Goal: Task Accomplishment & Management: Manage account settings

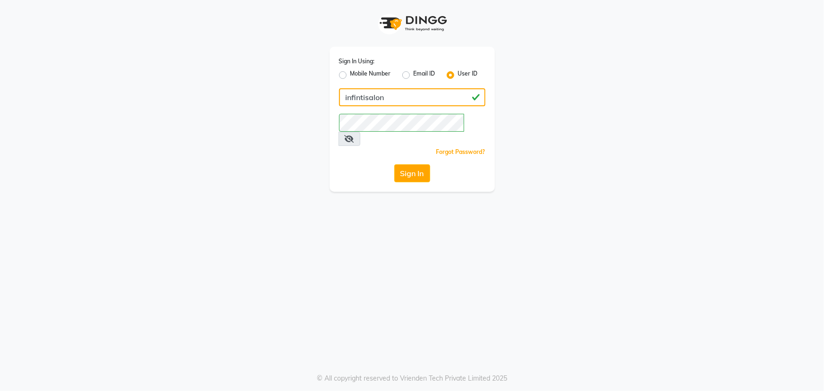
click at [359, 99] on input "infintisalon" at bounding box center [412, 97] width 146 height 18
type input "infinitisalon"
click at [422, 164] on button "Sign In" at bounding box center [412, 173] width 36 height 18
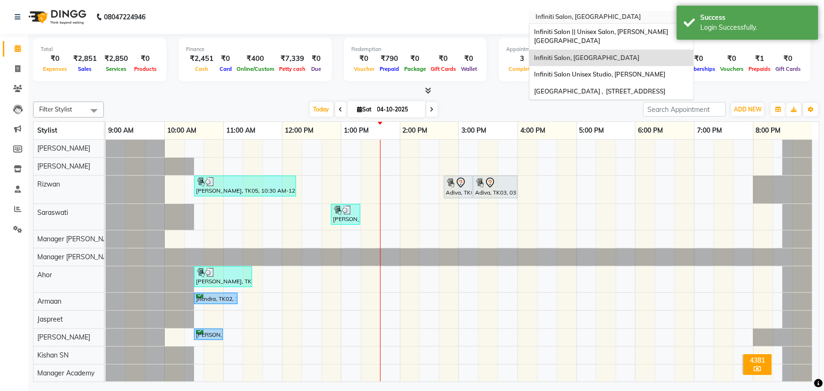
click at [618, 17] on input "text" at bounding box center [601, 17] width 137 height 9
click at [616, 29] on span "Infiniti Salon || Unisex Salon, Choubey Colony" at bounding box center [601, 36] width 134 height 17
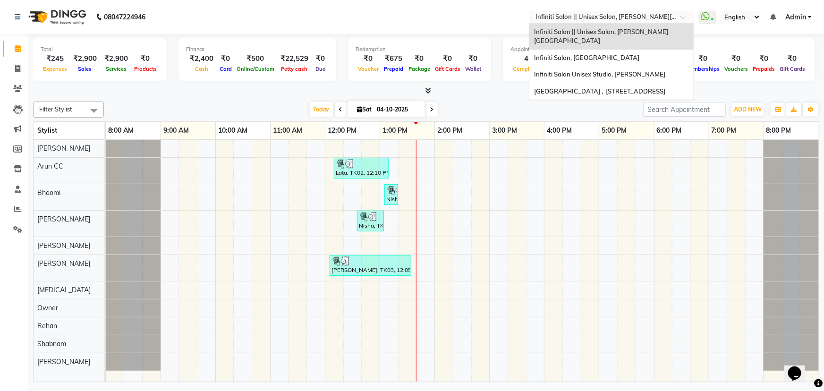
click at [622, 14] on input "text" at bounding box center [601, 17] width 137 height 9
click at [640, 70] on span "Infiniti Salon Unisex Studio, [PERSON_NAME]" at bounding box center [599, 74] width 131 height 8
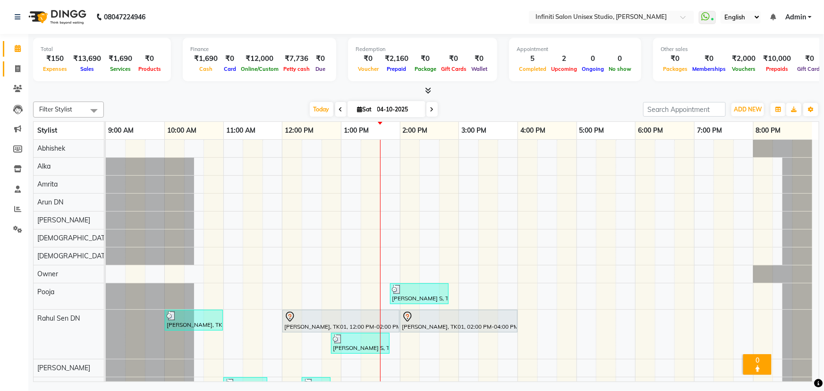
click at [19, 62] on link "Invoice" at bounding box center [14, 69] width 23 height 16
select select "service"
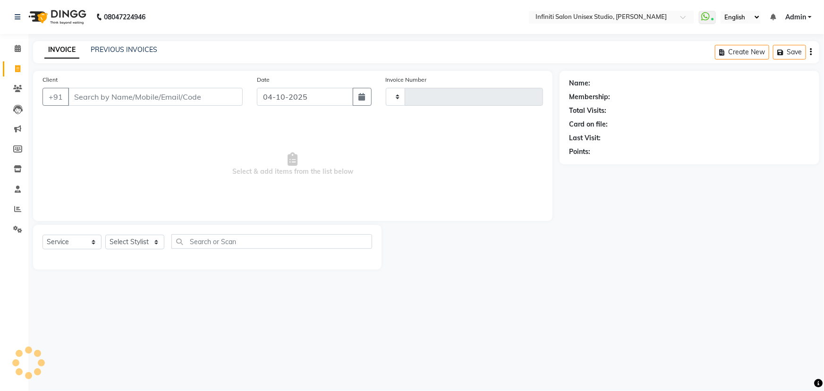
type input "2217"
select select "6511"
click at [115, 47] on link "PREVIOUS INVOICES" at bounding box center [124, 49] width 67 height 8
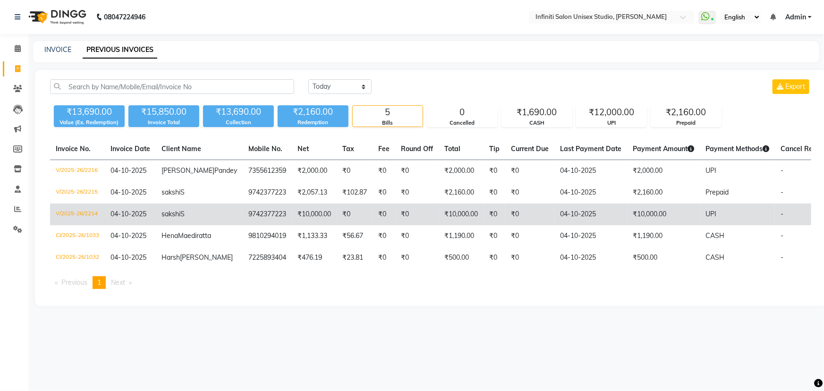
click at [77, 225] on td "V/2025-26/2214" at bounding box center [77, 214] width 55 height 22
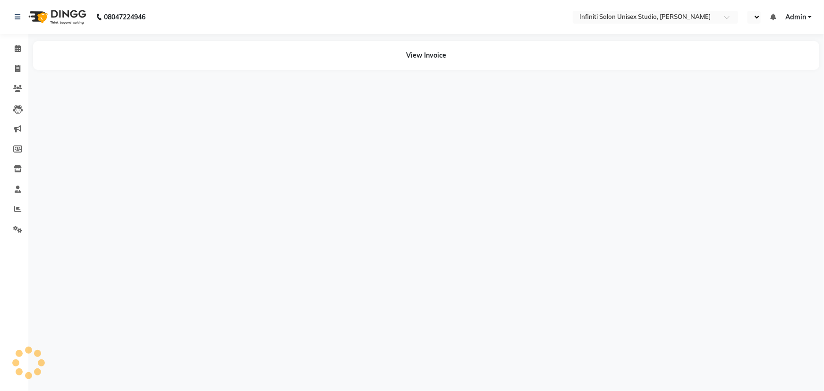
select select "en"
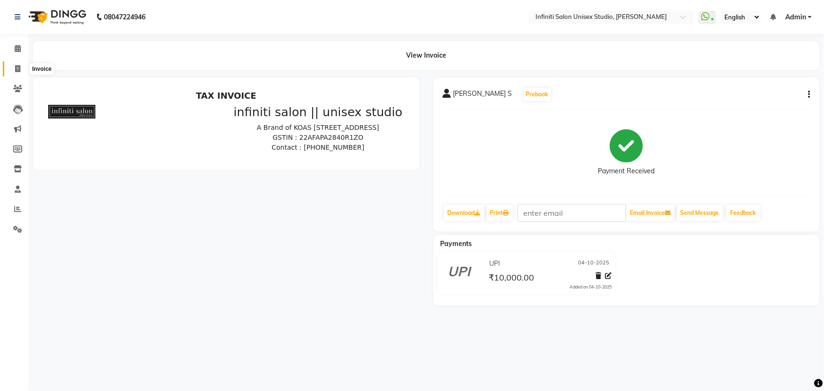
click at [14, 71] on span at bounding box center [17, 69] width 17 height 11
select select "6511"
select select "service"
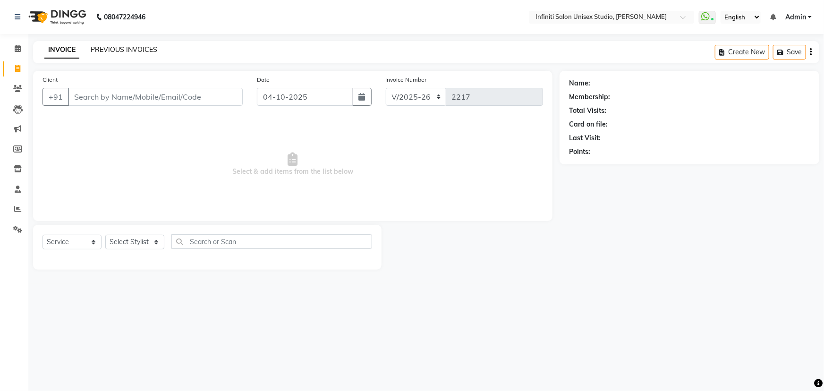
click at [104, 53] on link "PREVIOUS INVOICES" at bounding box center [124, 49] width 67 height 8
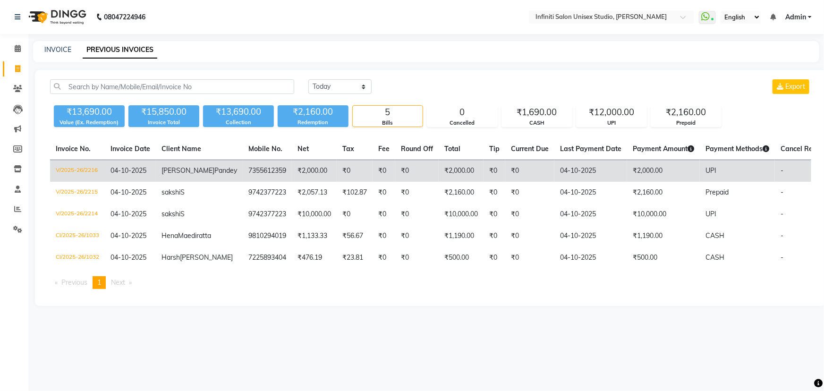
click at [54, 162] on td "V/2025-26/2216" at bounding box center [77, 171] width 55 height 22
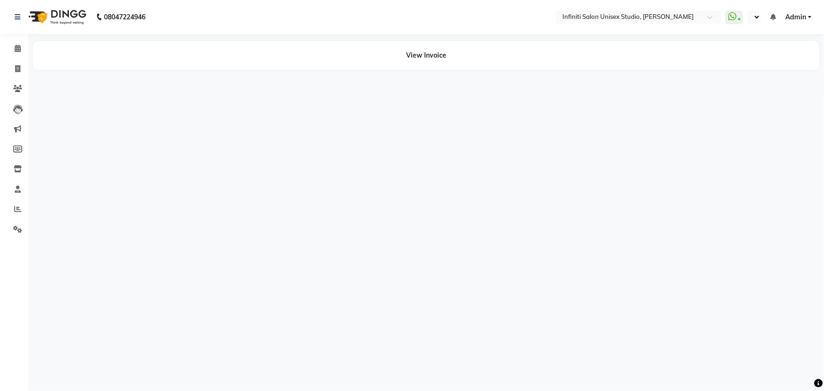
select select "en"
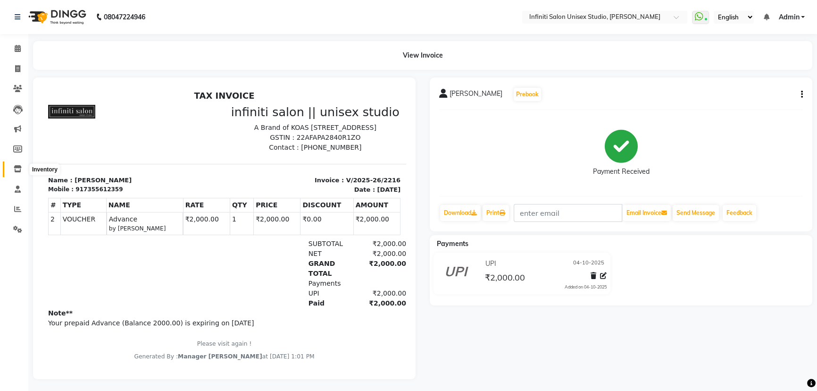
click at [15, 164] on span at bounding box center [17, 169] width 17 height 11
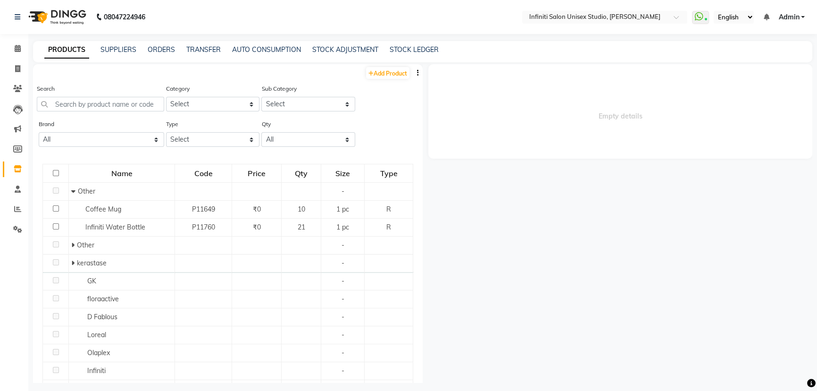
click at [361, 55] on div "PRODUCTS SUPPLIERS ORDERS TRANSFER AUTO CONSUMPTION STOCK ADJUSTMENT STOCK LEDG…" at bounding box center [423, 51] width 780 height 21
click at [356, 51] on link "STOCK ADJUSTMENT" at bounding box center [345, 49] width 66 height 8
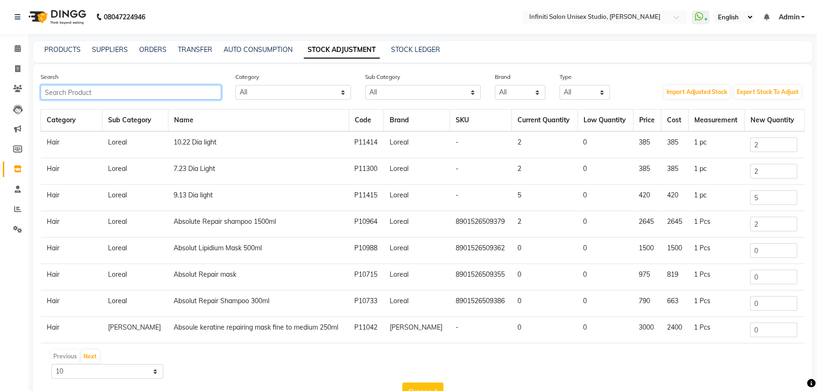
click at [126, 92] on input "text" at bounding box center [131, 92] width 181 height 15
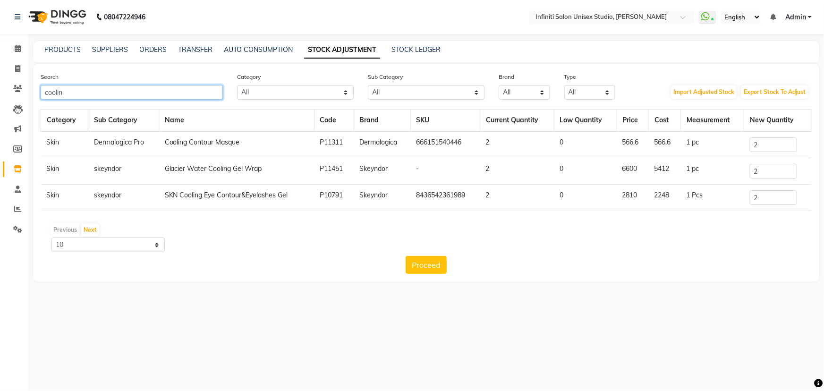
type input "coolin"
drag, startPoint x: 755, startPoint y: 144, endPoint x: 774, endPoint y: 143, distance: 18.9
click at [774, 143] on input "2" at bounding box center [773, 144] width 47 height 15
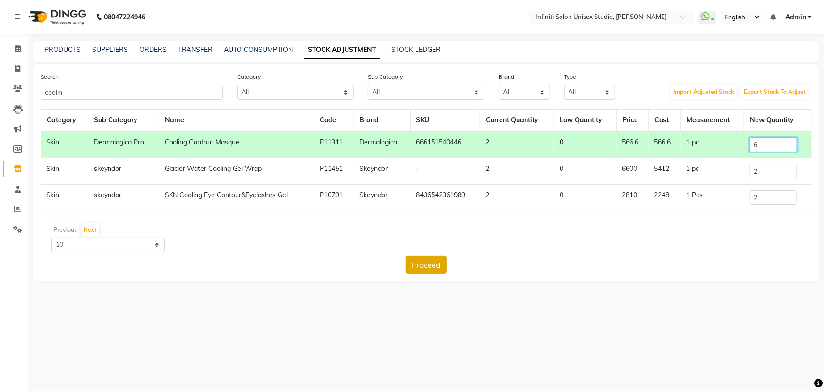
type input "6"
click at [424, 264] on button "Proceed" at bounding box center [425, 265] width 41 height 18
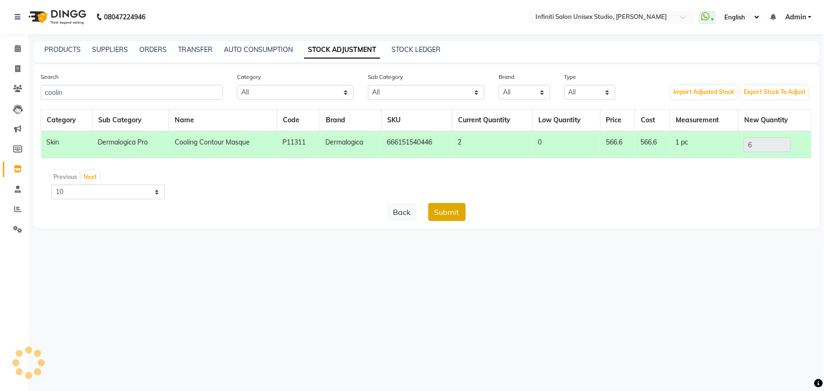
click at [453, 210] on button "Submit" at bounding box center [446, 212] width 37 height 18
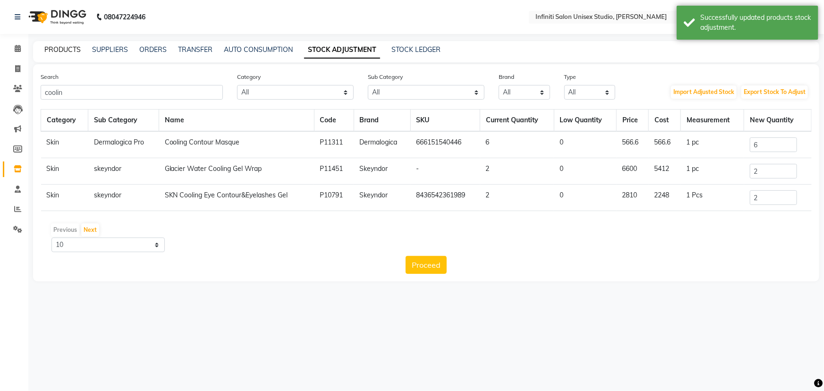
click at [53, 48] on link "PRODUCTS" at bounding box center [62, 49] width 36 height 8
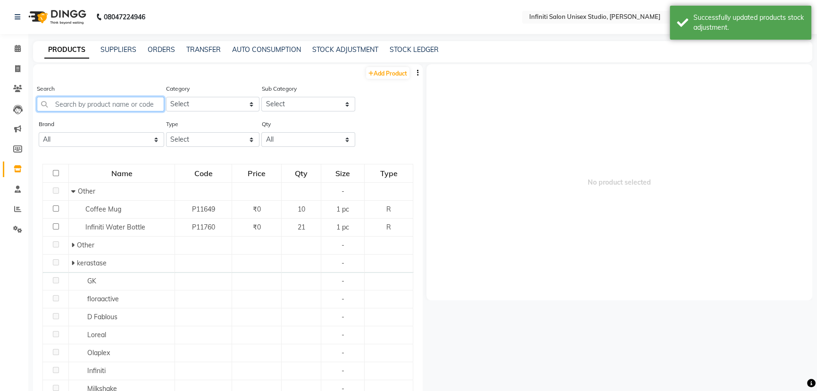
click at [75, 101] on input "text" at bounding box center [100, 104] width 127 height 15
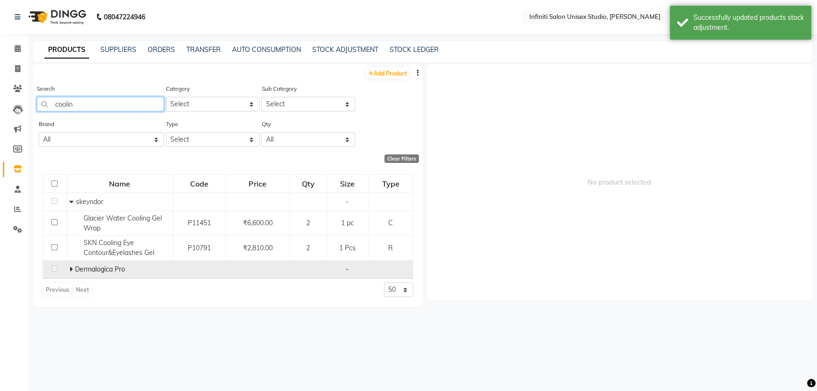
type input "coolin"
click at [119, 272] on span "Dermalogica Pro" at bounding box center [100, 269] width 50 height 8
click at [70, 269] on icon at bounding box center [70, 269] width 3 height 7
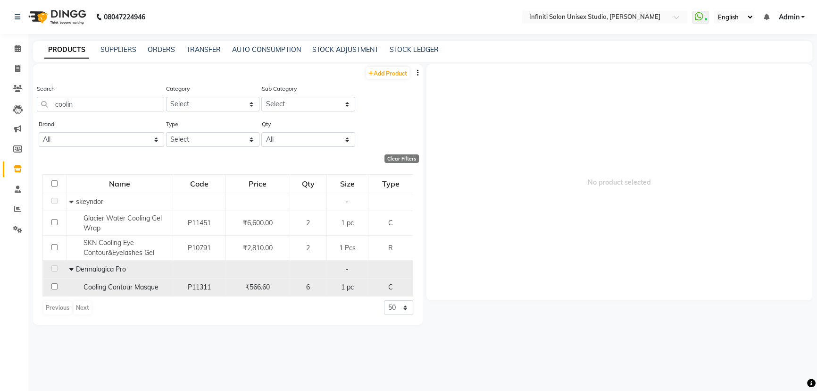
click at [93, 288] on span "Cooling Contour Masque" at bounding box center [121, 287] width 75 height 8
select select
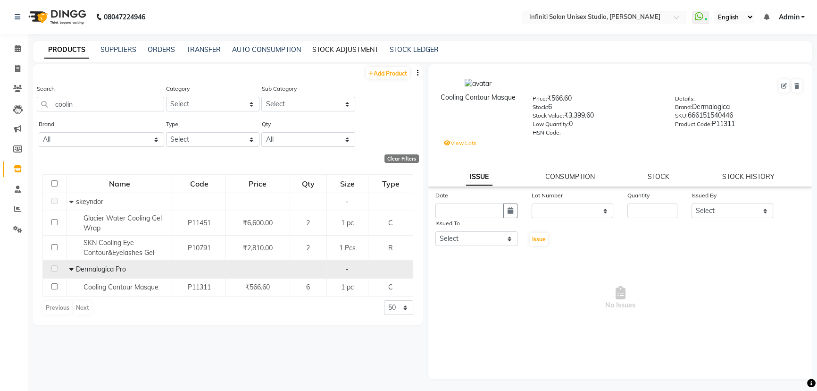
click at [349, 51] on link "STOCK ADJUSTMENT" at bounding box center [345, 49] width 66 height 8
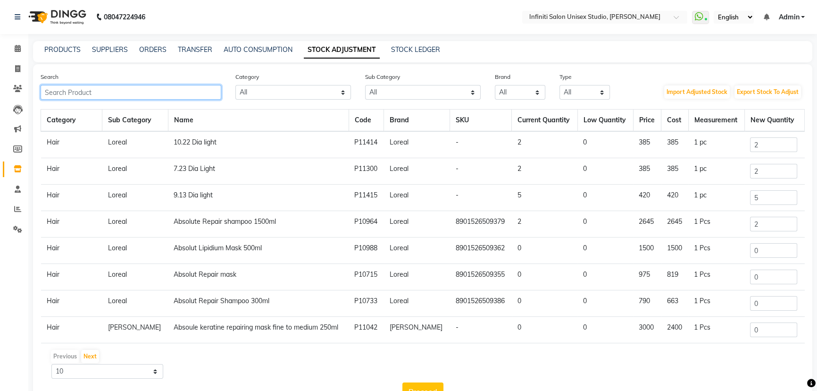
click at [153, 98] on input "text" at bounding box center [131, 92] width 181 height 15
click at [67, 48] on link "PRODUCTS" at bounding box center [62, 49] width 36 height 8
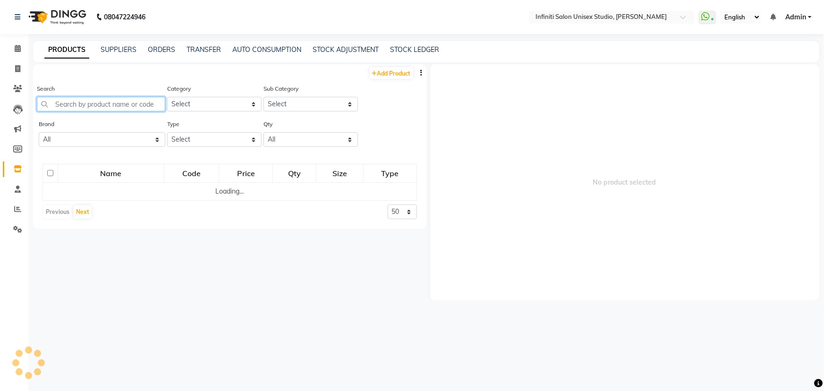
click at [91, 103] on input "text" at bounding box center [101, 104] width 128 height 15
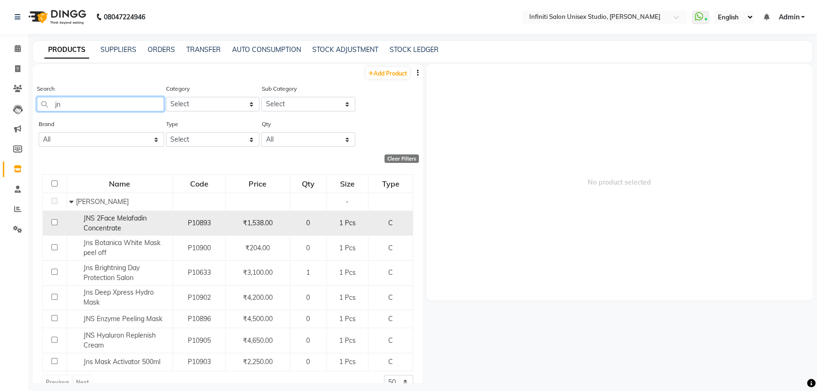
type input "jn"
click at [53, 224] on input "checkbox" at bounding box center [54, 222] width 6 height 6
checkbox input "true"
select select
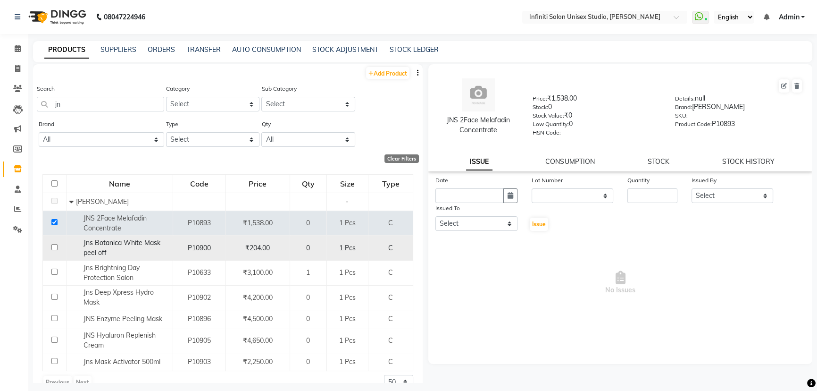
click at [52, 246] on input "checkbox" at bounding box center [54, 247] width 6 height 6
checkbox input "true"
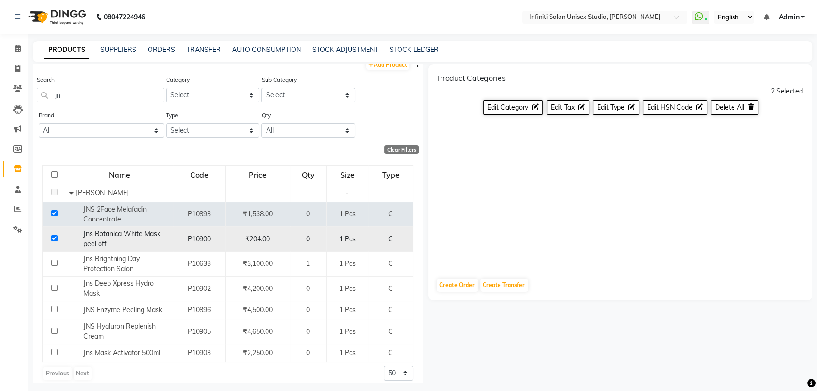
scroll to position [16, 0]
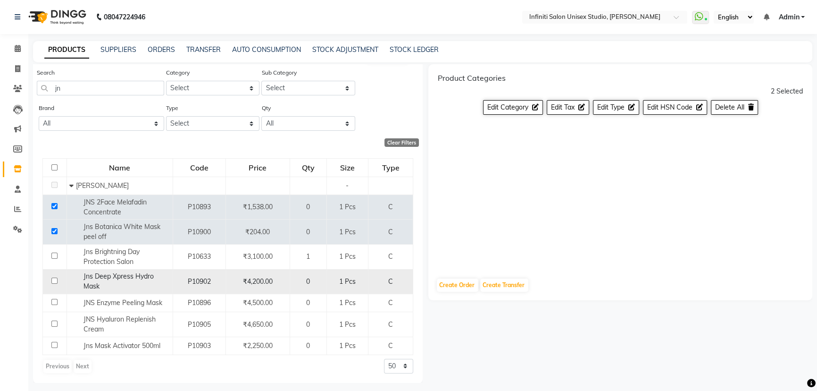
click at [55, 279] on input "checkbox" at bounding box center [54, 281] width 6 height 6
checkbox input "true"
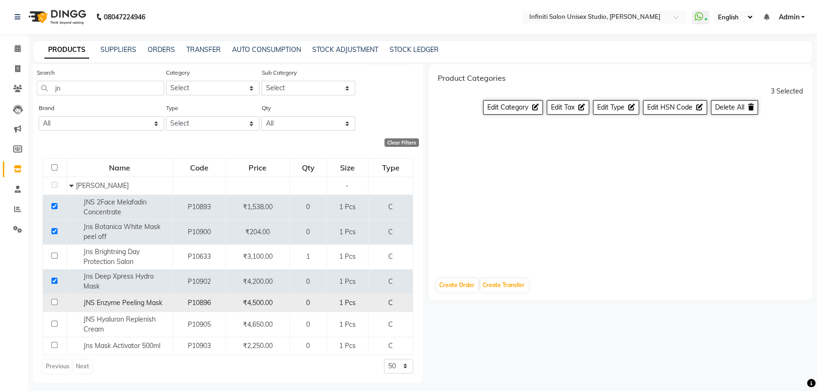
click at [54, 302] on input "checkbox" at bounding box center [54, 302] width 6 height 6
checkbox input "true"
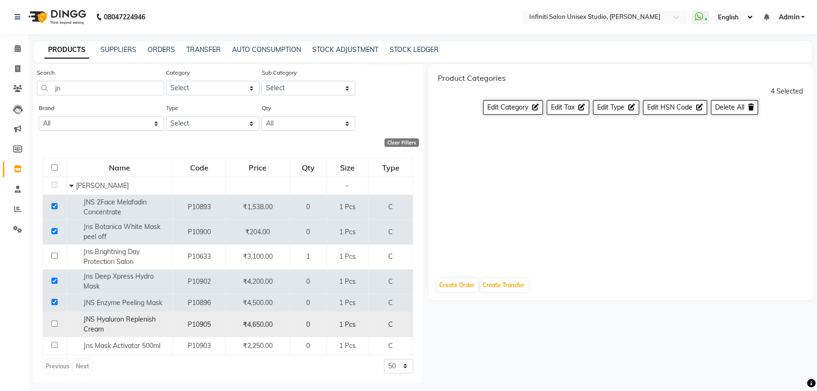
click at [52, 323] on input "checkbox" at bounding box center [54, 323] width 6 height 6
checkbox input "true"
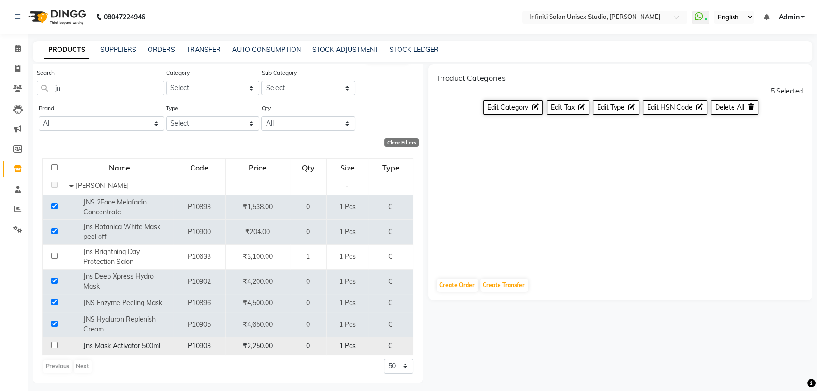
click at [54, 344] on input "checkbox" at bounding box center [54, 345] width 6 height 6
checkbox input "true"
click at [732, 107] on span "Delete All" at bounding box center [730, 107] width 29 height 8
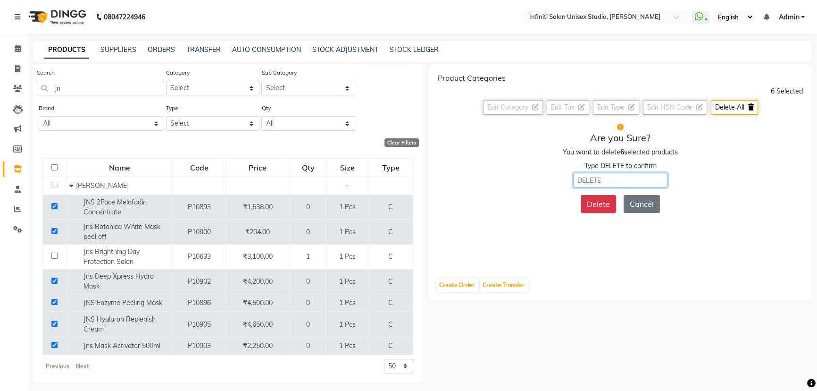
click at [647, 173] on input "text" at bounding box center [620, 180] width 94 height 15
type input "DELETE"
click at [603, 206] on button "Delete" at bounding box center [598, 204] width 35 height 18
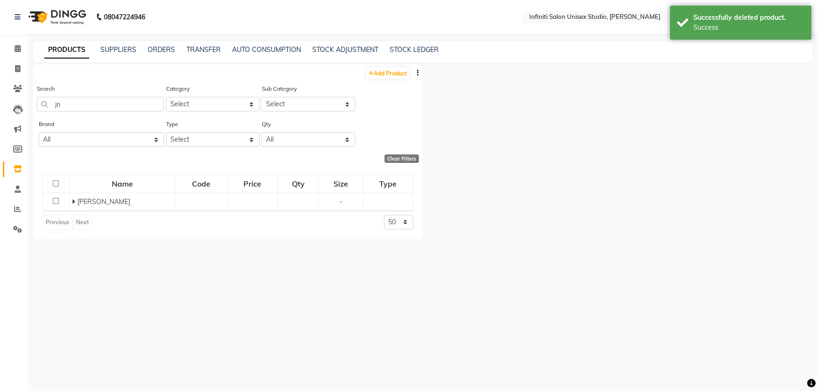
scroll to position [0, 0]
click at [83, 249] on div "Previous Next" at bounding box center [67, 246] width 50 height 15
click at [355, 49] on link "STOCK ADJUSTMENT" at bounding box center [345, 49] width 66 height 8
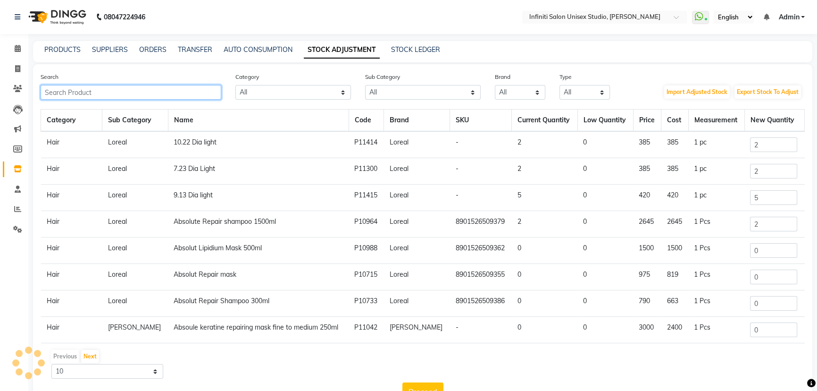
click at [126, 94] on input "text" at bounding box center [131, 92] width 181 height 15
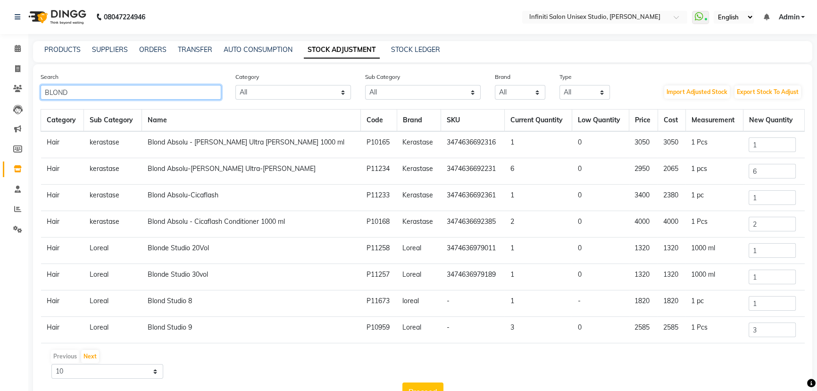
type input "BLOND"
drag, startPoint x: 758, startPoint y: 273, endPoint x: 707, endPoint y: 269, distance: 51.2
click at [707, 269] on tr "Hair Loreal Blonde Studio 30vol P11257 Loreal 3474636979189 1 0 1320 1320 1000 …" at bounding box center [423, 277] width 764 height 26
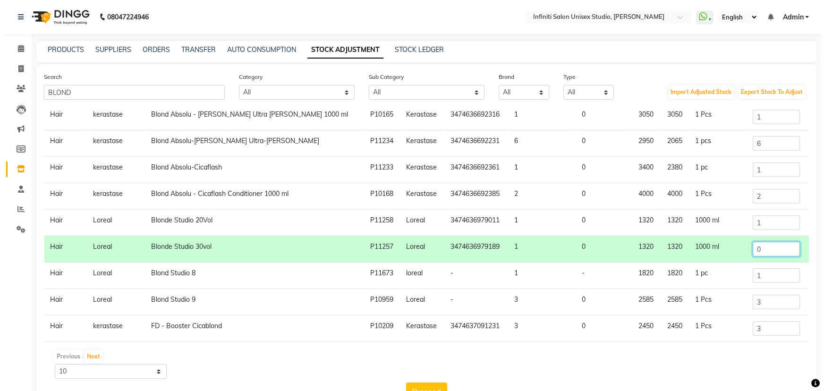
scroll to position [58, 0]
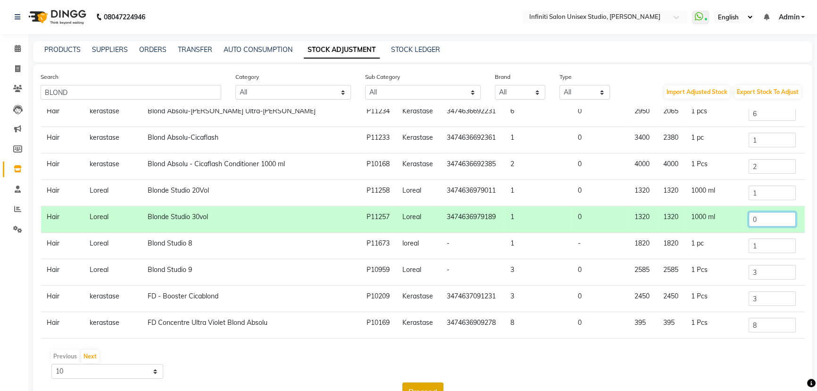
type input "0"
click at [429, 385] on button "Proceed" at bounding box center [423, 391] width 41 height 18
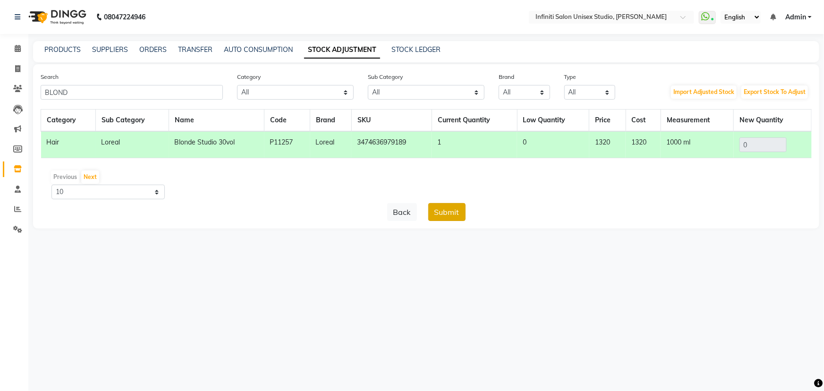
click at [449, 214] on button "Submit" at bounding box center [446, 212] width 37 height 18
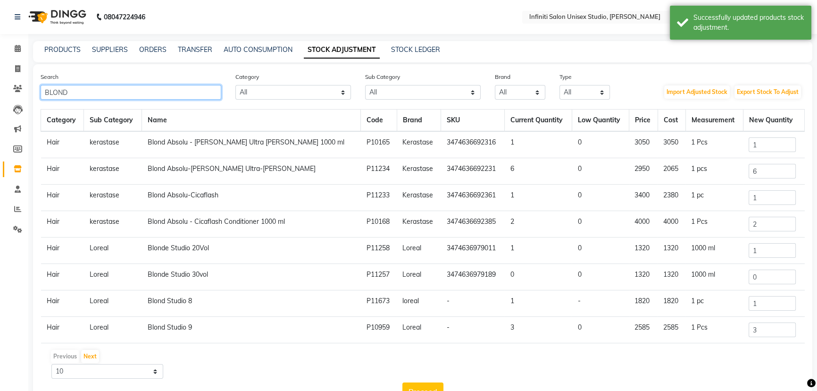
click at [172, 94] on input "BLOND" at bounding box center [131, 92] width 181 height 15
drag, startPoint x: 172, startPoint y: 94, endPoint x: 182, endPoint y: 93, distance: 10.0
click at [173, 94] on input "BLOND" at bounding box center [131, 92] width 181 height 15
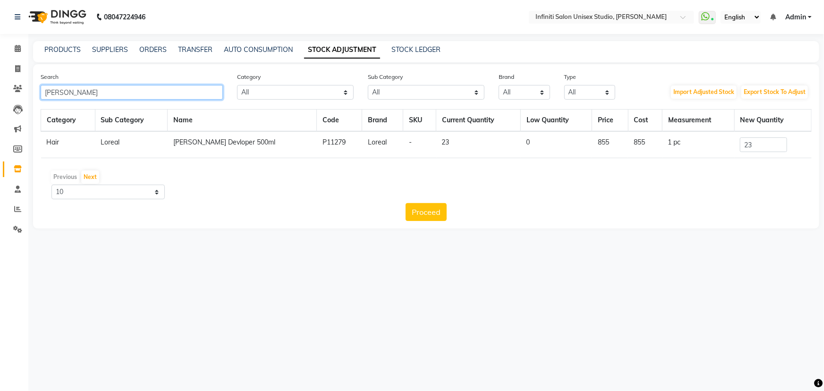
type input "[PERSON_NAME]"
drag, startPoint x: 753, startPoint y: 144, endPoint x: 720, endPoint y: 146, distance: 33.1
click at [720, 146] on tr "Hair [PERSON_NAME] Devloper 500ml P11279 Loreal - 23 0 855 855 1 pc 23" at bounding box center [426, 144] width 770 height 27
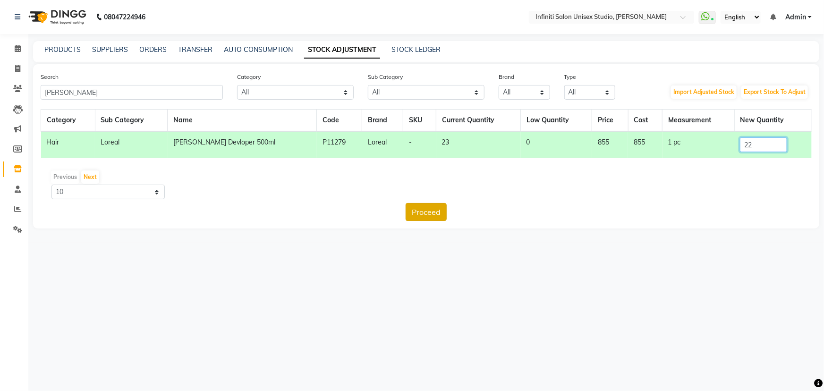
type input "22"
click at [426, 211] on button "Proceed" at bounding box center [425, 212] width 41 height 18
click at [443, 211] on button "Submit" at bounding box center [446, 212] width 37 height 18
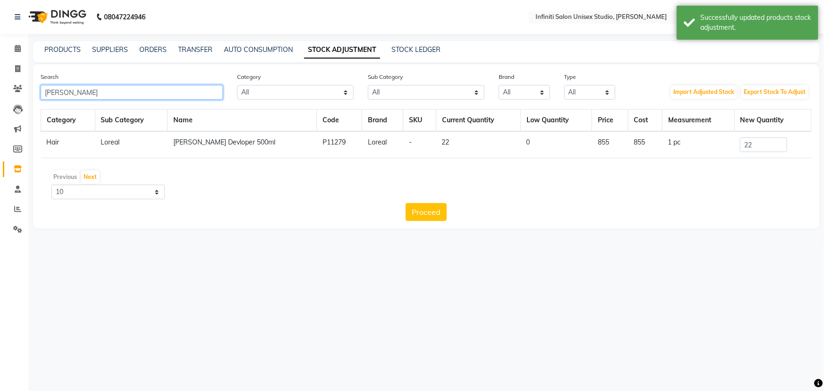
click at [108, 96] on input "[PERSON_NAME]" at bounding box center [132, 92] width 182 height 15
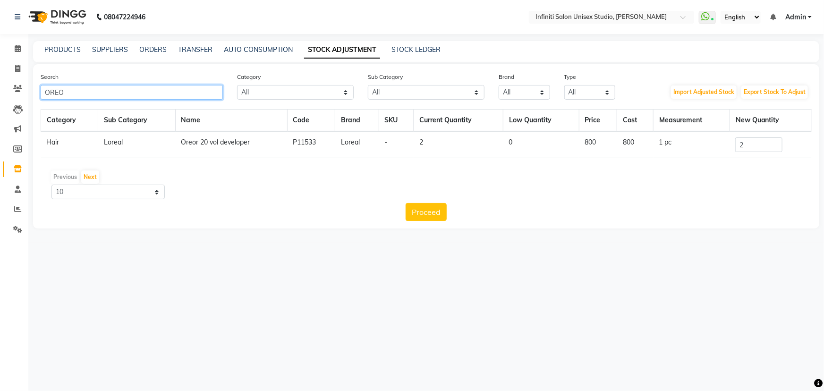
type input "OREO"
drag, startPoint x: 753, startPoint y: 143, endPoint x: 728, endPoint y: 147, distance: 24.9
click at [728, 147] on tr "Hair Loreal Oreor 20 vol developer P11533 Loreal - 2 0 800 800 1 pc 2" at bounding box center [426, 144] width 770 height 27
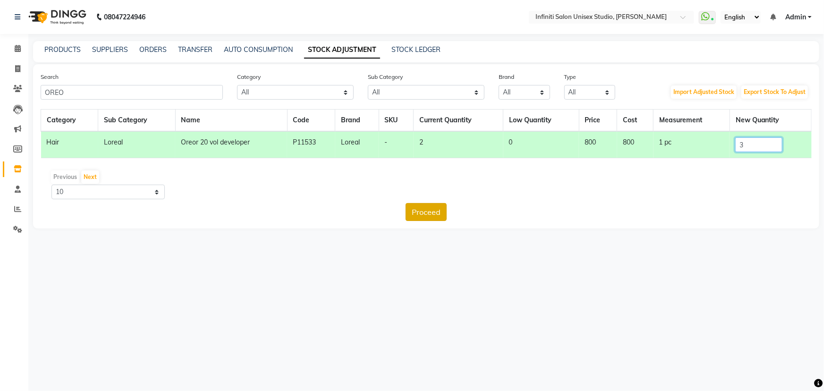
type input "3"
click at [422, 217] on button "Proceed" at bounding box center [425, 212] width 41 height 18
click at [430, 214] on button "Submit" at bounding box center [446, 212] width 37 height 18
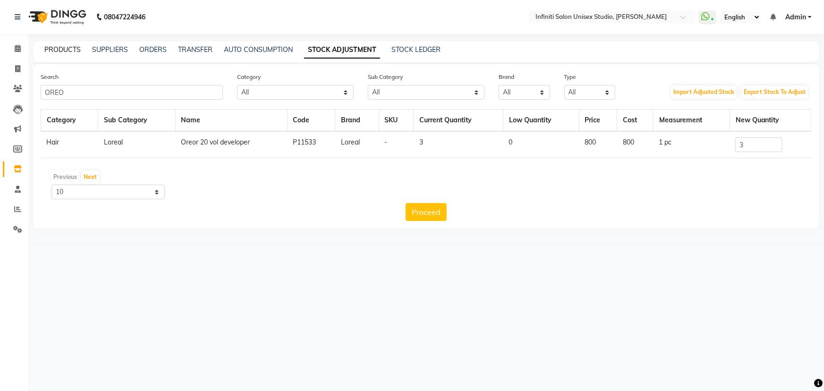
click at [71, 48] on link "PRODUCTS" at bounding box center [62, 49] width 36 height 8
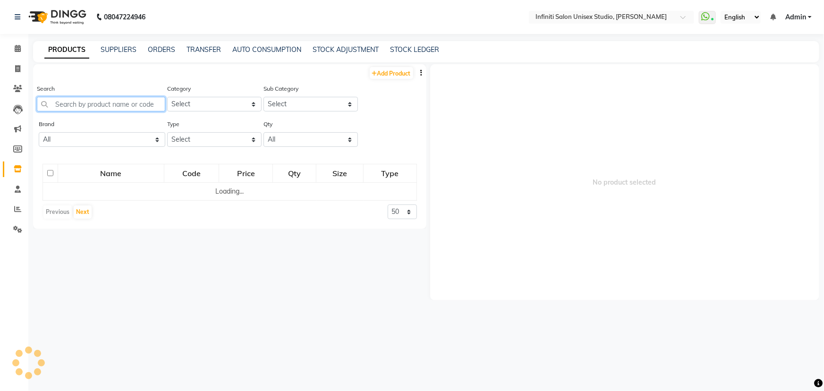
click at [80, 98] on input "text" at bounding box center [101, 104] width 128 height 15
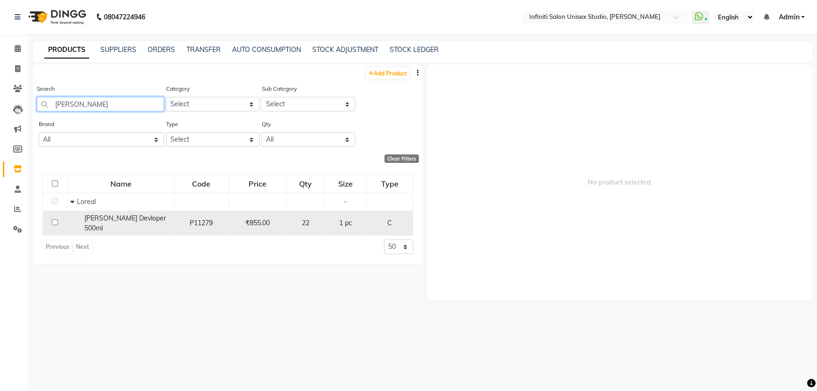
type input "[PERSON_NAME]"
click at [103, 215] on div "[PERSON_NAME] Devloper 500ml" at bounding box center [120, 223] width 101 height 20
select select
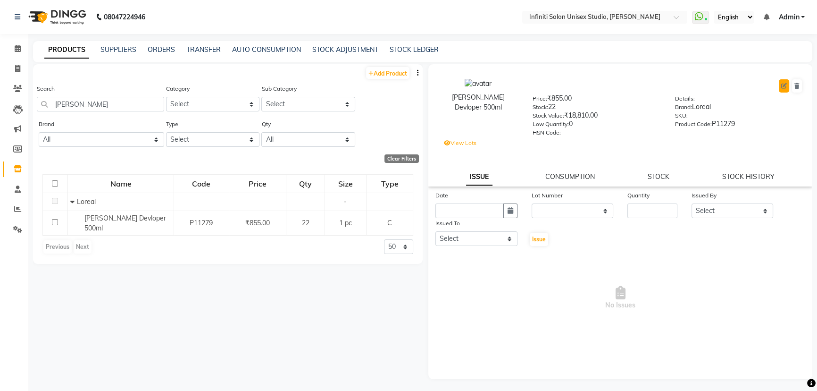
click at [783, 86] on icon at bounding box center [785, 86] width 6 height 6
select select "true"
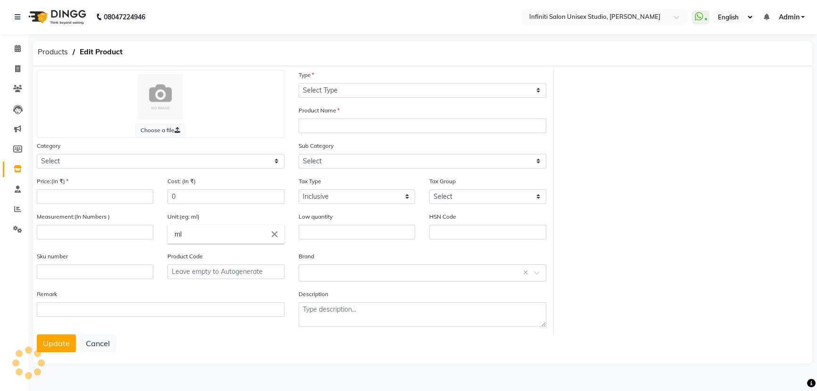
select select "C"
type input "[PERSON_NAME] Devloper 500ml"
select select
type input "855"
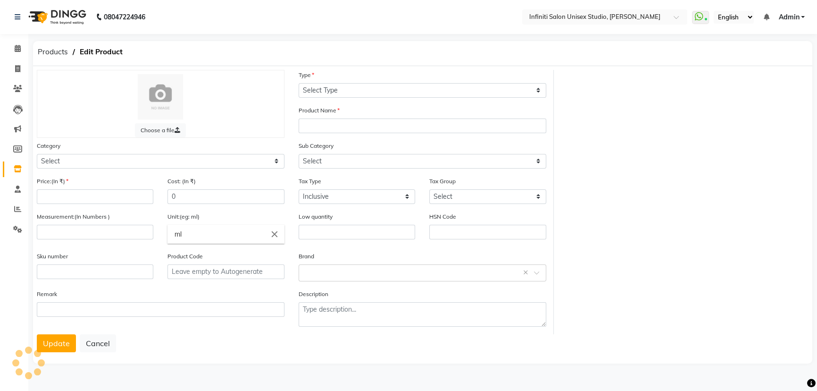
type input "1"
type input "pc"
type input "0"
type input "P11279"
select select "903101100"
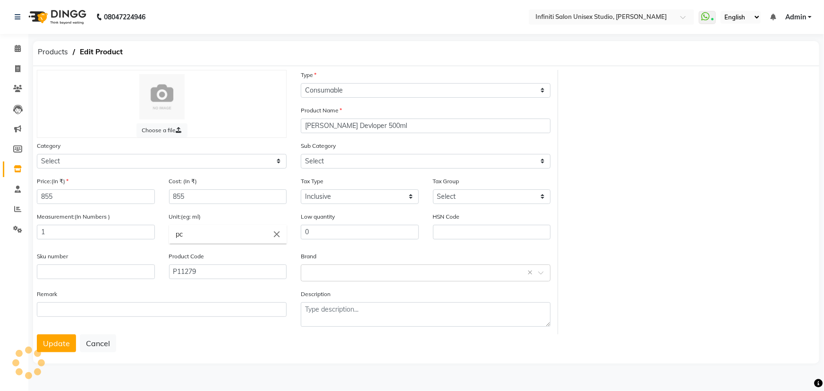
select select "903101119"
select select "2851"
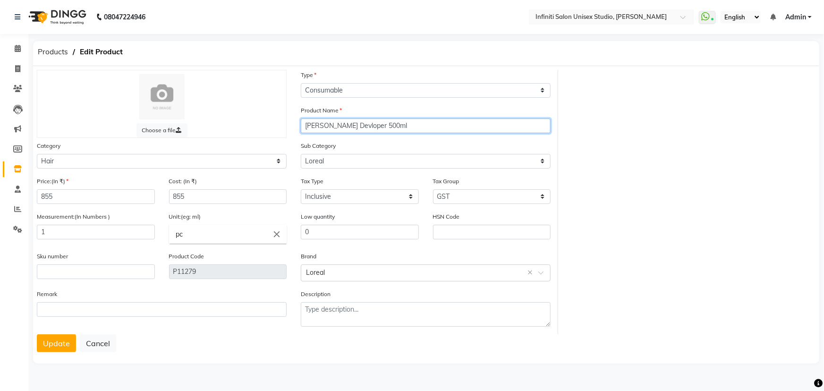
click at [319, 126] on input "[PERSON_NAME] Devloper 500ml" at bounding box center [426, 125] width 250 height 15
type input "Oreor Devloper 500ml"
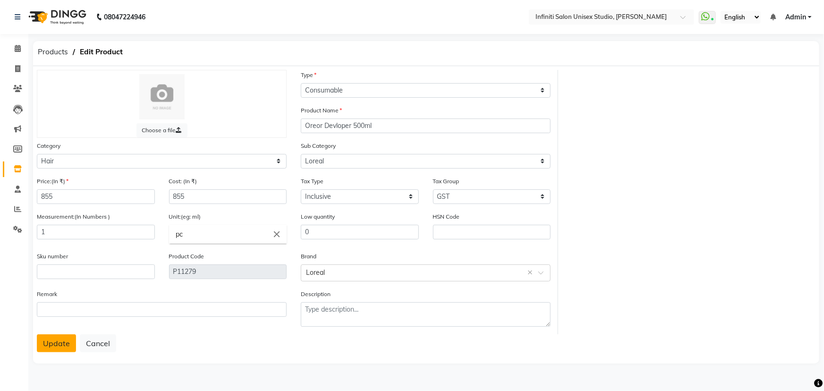
click at [66, 345] on button "Update" at bounding box center [56, 343] width 39 height 18
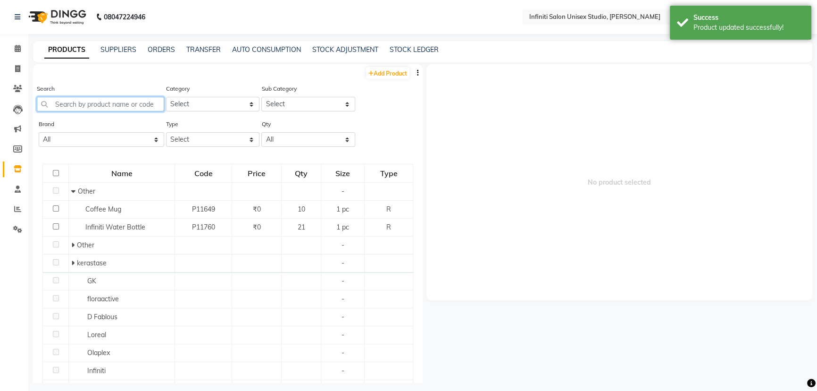
click at [71, 99] on input "text" at bounding box center [100, 104] width 127 height 15
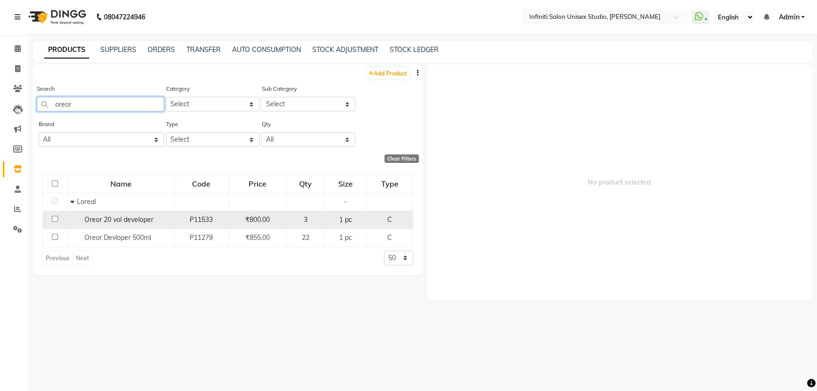
type input "oreor"
click at [86, 215] on div "Oreor 20 vol developer" at bounding box center [120, 220] width 101 height 10
select select
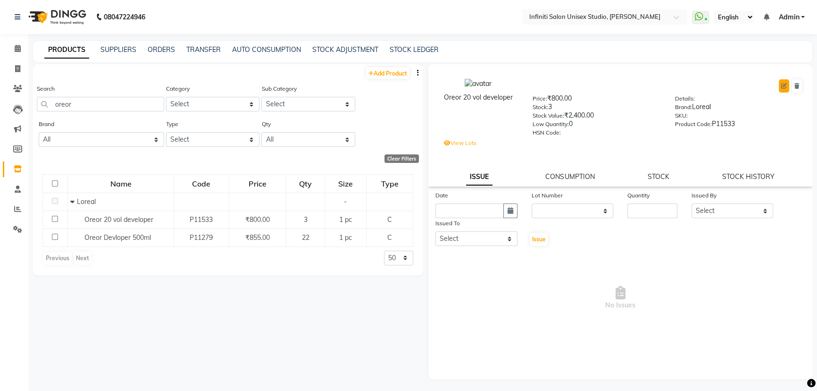
click at [785, 85] on icon at bounding box center [785, 86] width 6 height 6
select select "true"
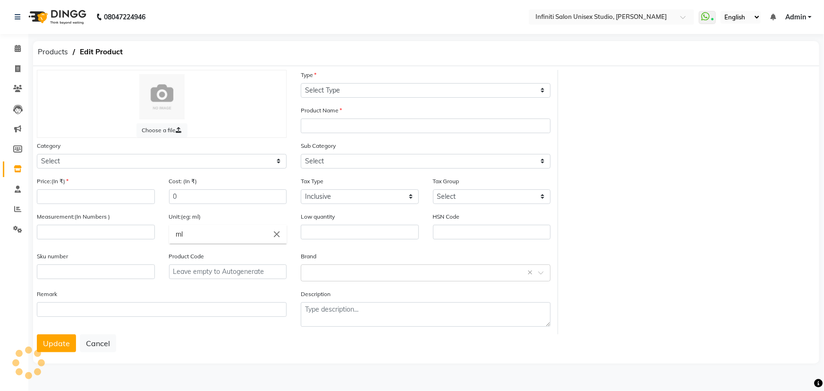
select select "C"
type input "Oreor 20 vol developer"
select select
type input "800"
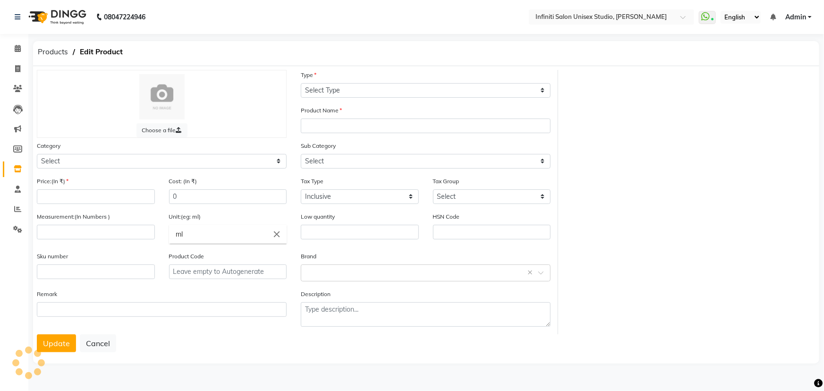
type input "800"
type input "1"
type input "pc"
type input "0"
type input "P11533"
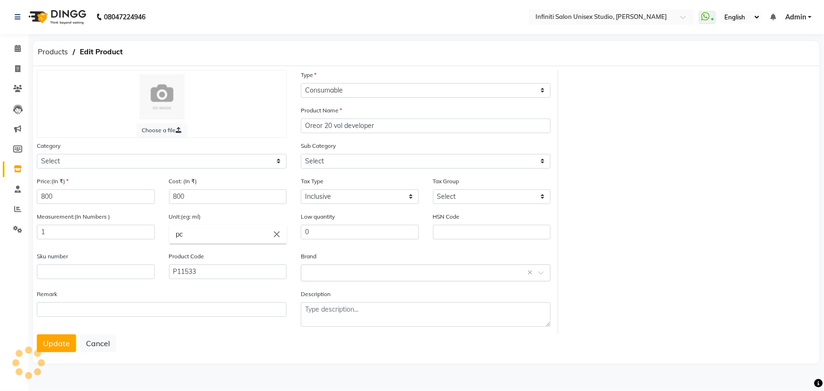
select select "903101100"
select select "903101119"
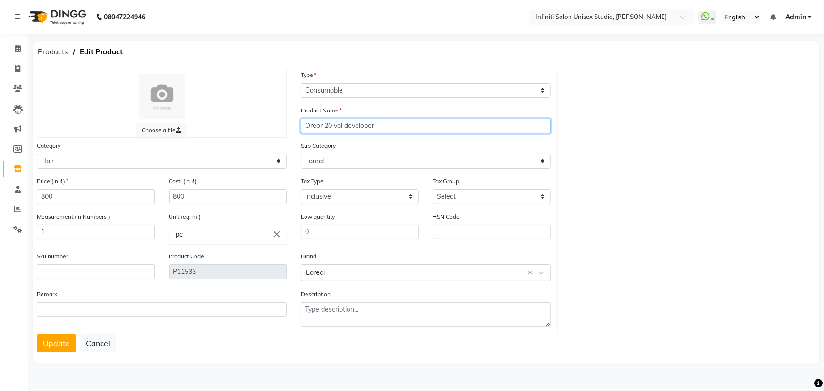
drag, startPoint x: 319, startPoint y: 125, endPoint x: 339, endPoint y: 137, distance: 24.0
click at [320, 126] on input "Oreor 20 vol developer" at bounding box center [426, 125] width 250 height 15
type input "Oxydant 20 vol developer"
click at [742, 276] on div "Choose a file Type Select Type Both Retail Consumable Product Name Oxydant 20 v…" at bounding box center [426, 202] width 792 height 264
click at [63, 343] on button "Update" at bounding box center [56, 343] width 39 height 18
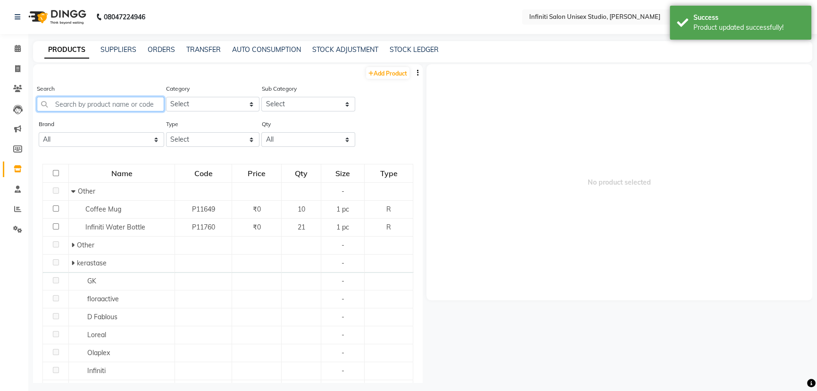
click at [93, 108] on input "text" at bounding box center [100, 104] width 127 height 15
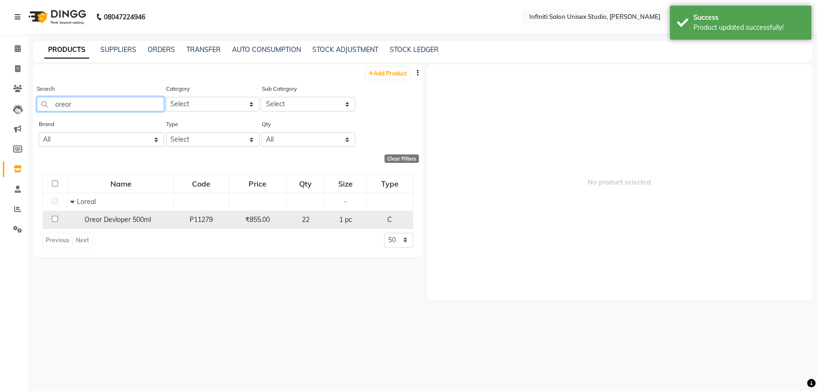
type input "oreor"
click at [97, 218] on span "Oreor Devloper 500ml" at bounding box center [117, 219] width 67 height 8
select select
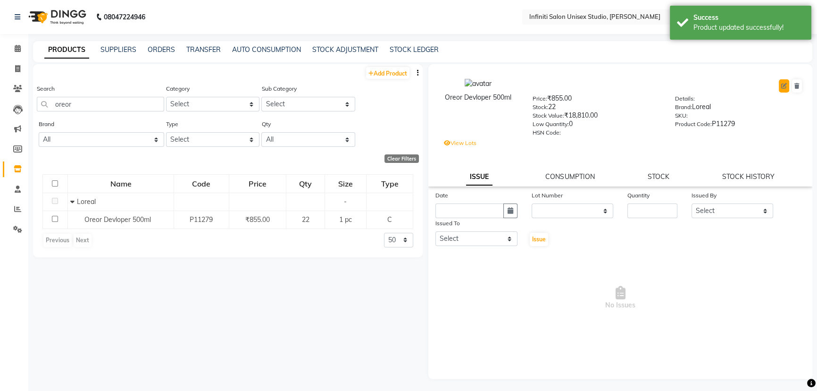
click at [782, 87] on icon at bounding box center [785, 86] width 6 height 6
select select "C"
select select "903101100"
select select "true"
select select "2851"
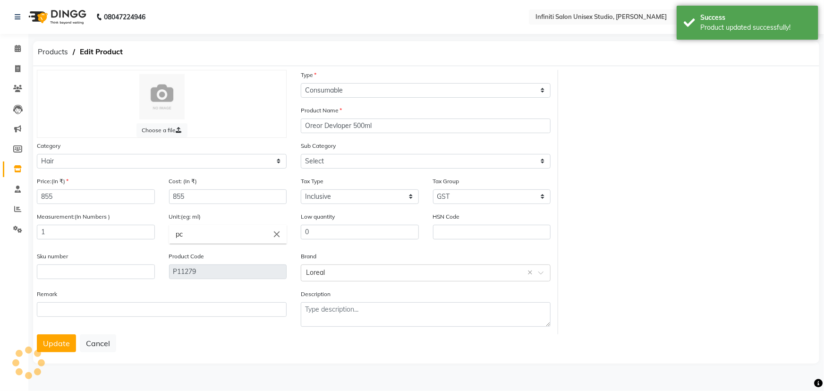
select select "903101119"
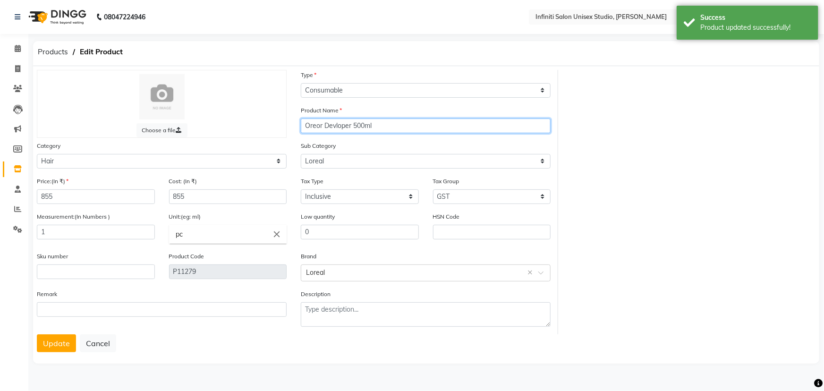
click at [321, 127] on input "Oreor Devloper 500ml" at bounding box center [426, 125] width 250 height 15
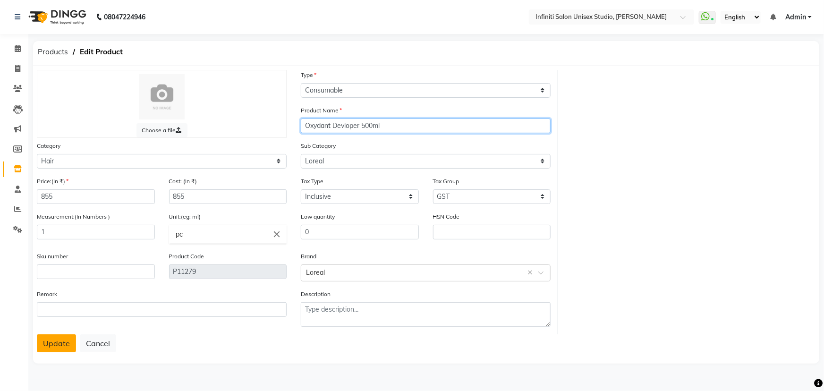
type input "Oxydant Devloper 500ml"
click at [57, 345] on button "Update" at bounding box center [56, 343] width 39 height 18
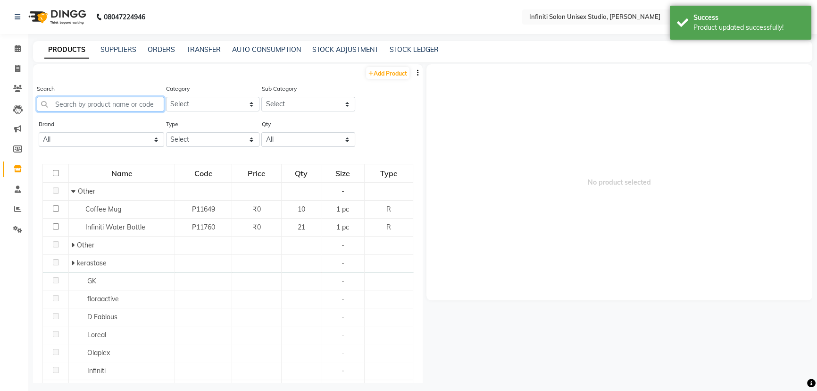
click at [117, 107] on input "text" at bounding box center [100, 104] width 127 height 15
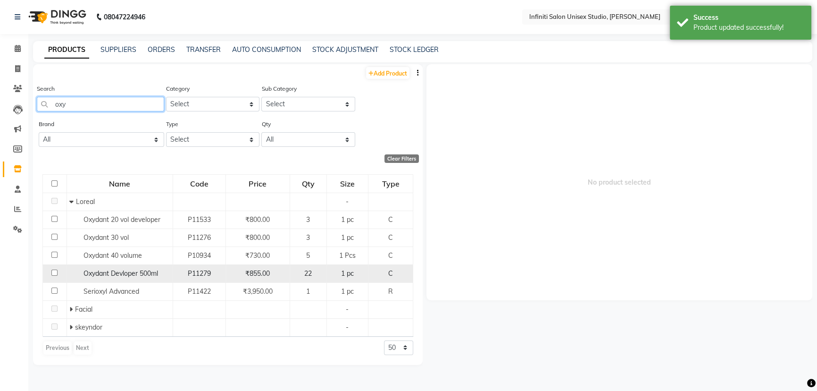
type input "oxy"
click at [129, 274] on span "Oxydant Devloper 500ml" at bounding box center [121, 273] width 75 height 8
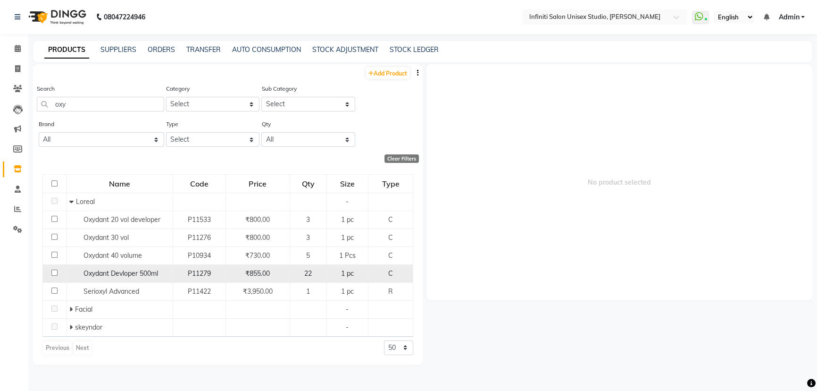
select select
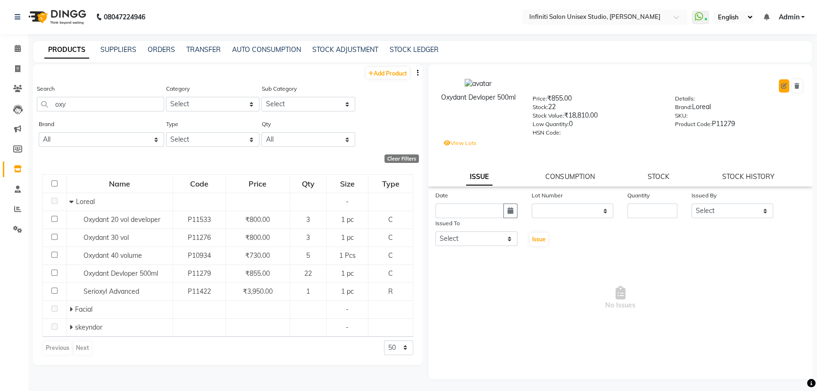
click at [784, 89] on button at bounding box center [784, 85] width 10 height 13
select select "C"
select select "903101100"
select select "true"
select select "2851"
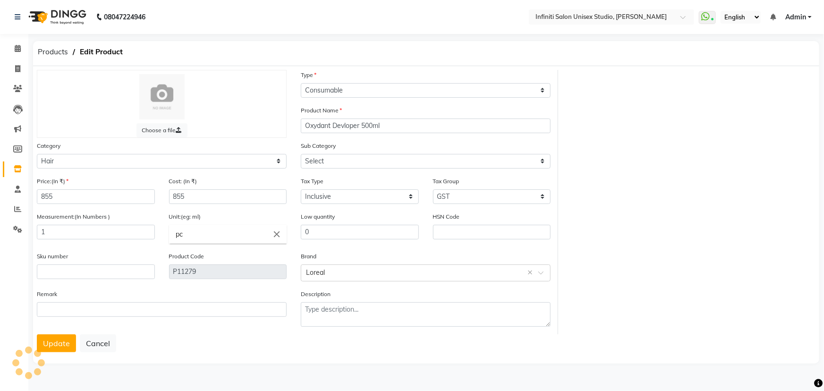
select select "903101119"
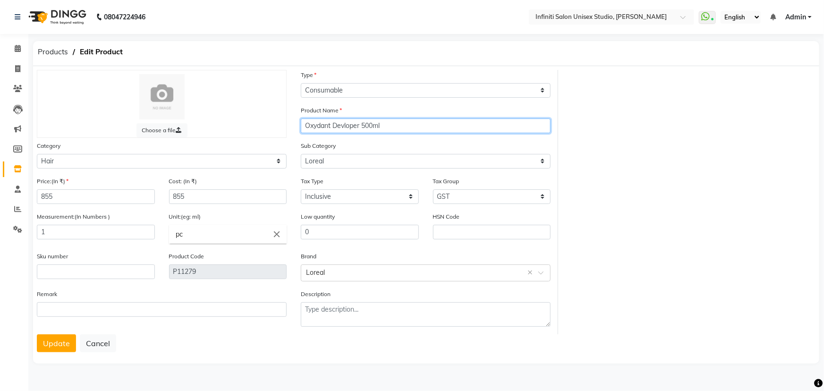
click at [345, 128] on input "Oxydant Devloper 500ml" at bounding box center [426, 125] width 250 height 15
type input "Oxydant 20 vol Developer 500ml"
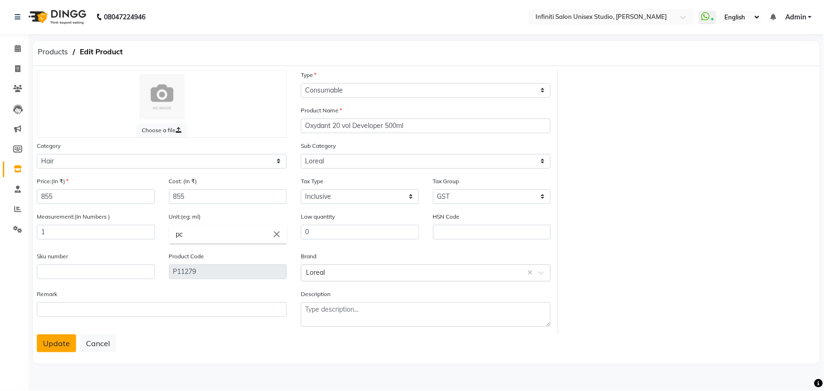
click at [55, 345] on button "Update" at bounding box center [56, 343] width 39 height 18
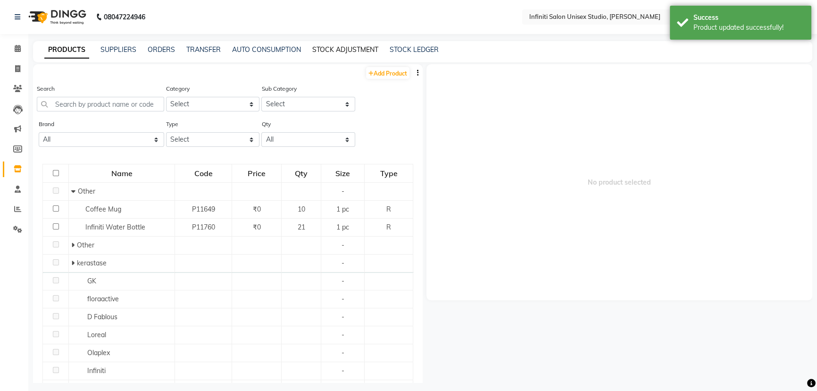
click at [363, 49] on link "STOCK ADJUSTMENT" at bounding box center [345, 49] width 66 height 8
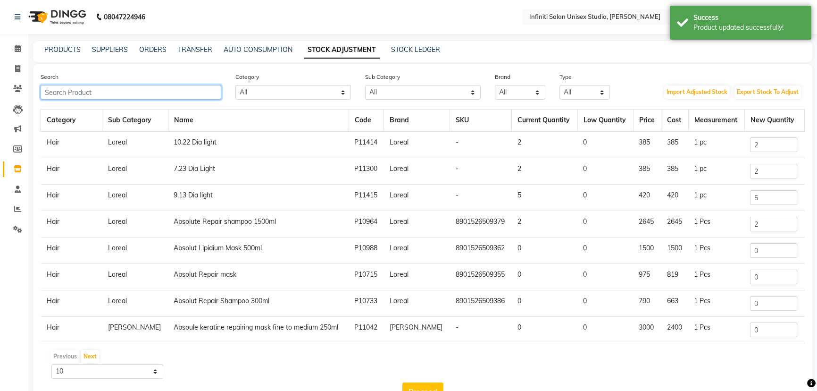
click at [189, 95] on input "text" at bounding box center [131, 92] width 181 height 15
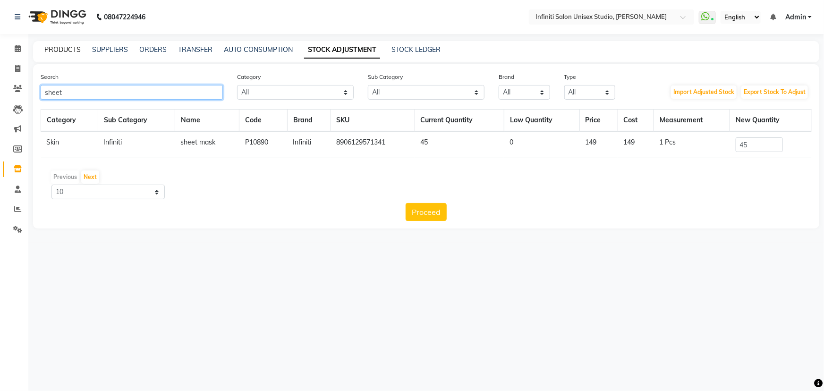
type input "sheet"
click at [74, 48] on link "PRODUCTS" at bounding box center [62, 49] width 36 height 8
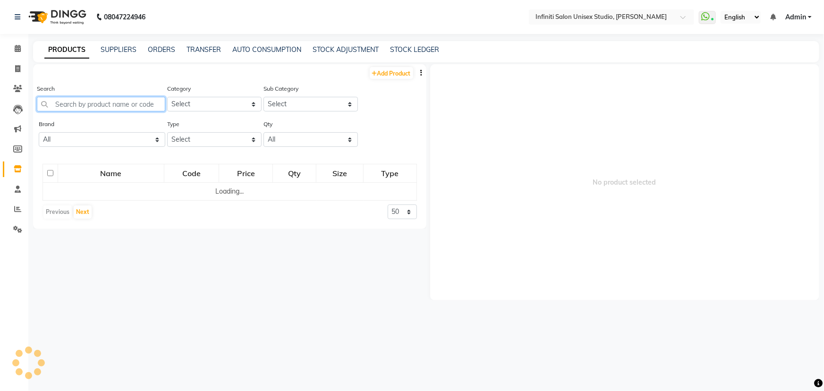
click at [102, 103] on input "text" at bounding box center [101, 104] width 128 height 15
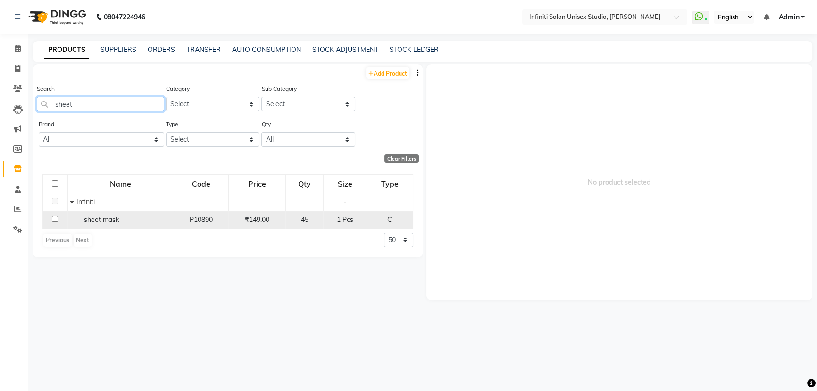
type input "sheet"
click at [55, 218] on input "checkbox" at bounding box center [55, 219] width 6 height 6
checkbox input "true"
select select
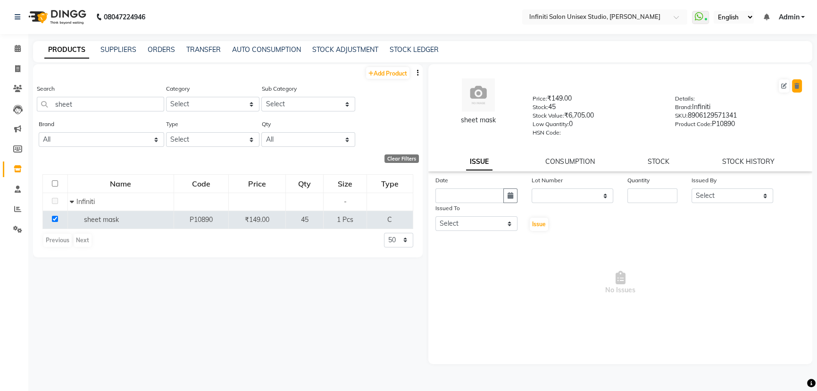
click at [796, 84] on icon at bounding box center [797, 86] width 5 height 6
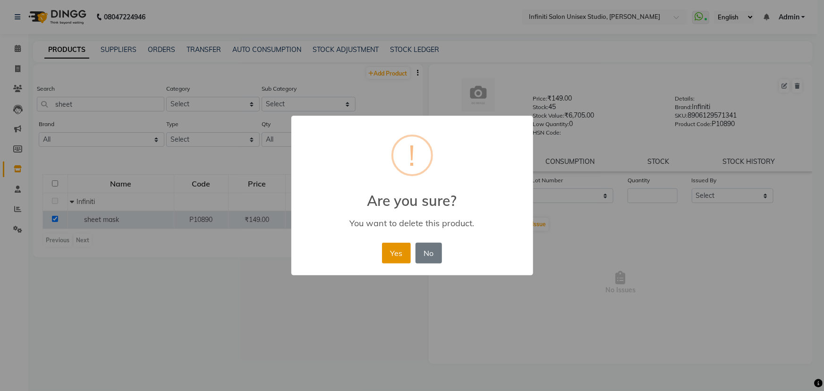
click at [405, 252] on button "Yes" at bounding box center [396, 253] width 29 height 21
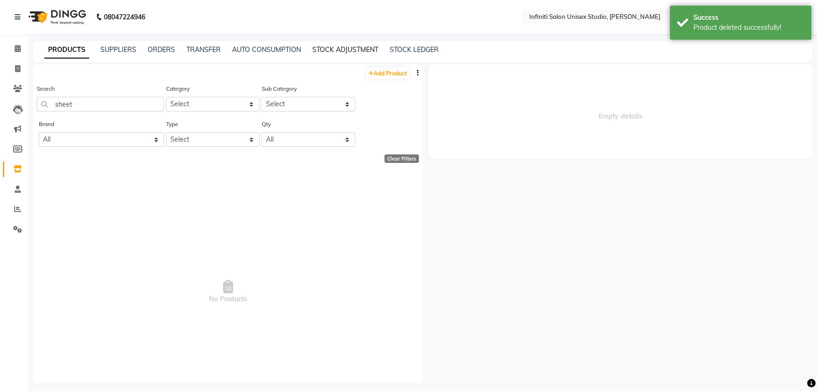
click at [366, 51] on link "STOCK ADJUSTMENT" at bounding box center [345, 49] width 66 height 8
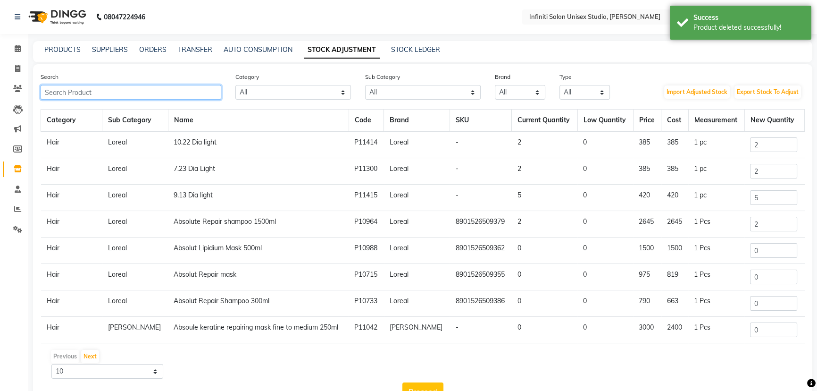
click at [122, 97] on input "text" at bounding box center [131, 92] width 181 height 15
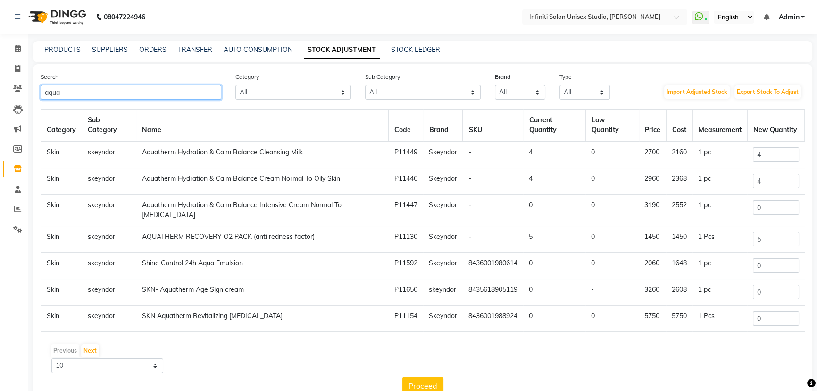
type input "aqua"
drag, startPoint x: 764, startPoint y: 222, endPoint x: 741, endPoint y: 226, distance: 23.0
click at [742, 226] on tr "Skin skeyndor AQUATHERM RECOVERY O2 PACK (anti redness factor) P11130 Skeyndor …" at bounding box center [423, 239] width 764 height 26
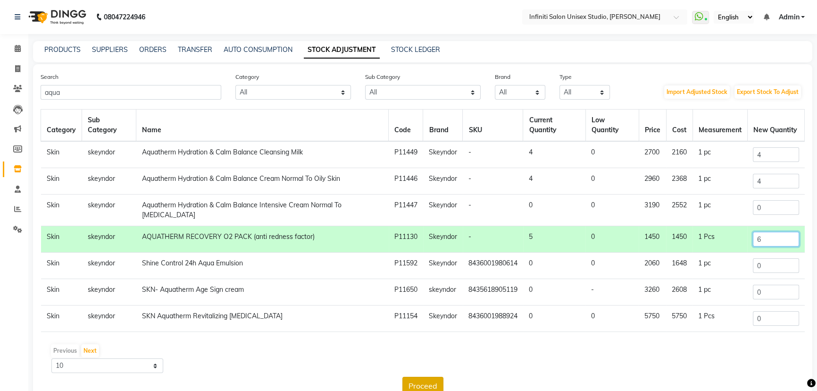
type input "6"
click at [416, 377] on button "Proceed" at bounding box center [423, 386] width 41 height 18
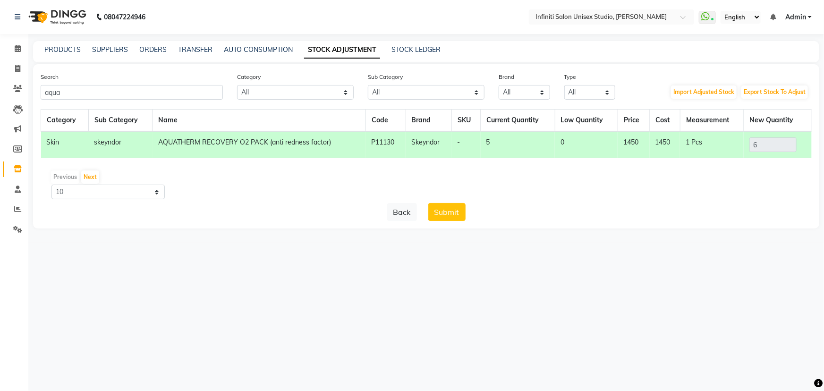
click at [442, 213] on button "Submit" at bounding box center [446, 212] width 37 height 18
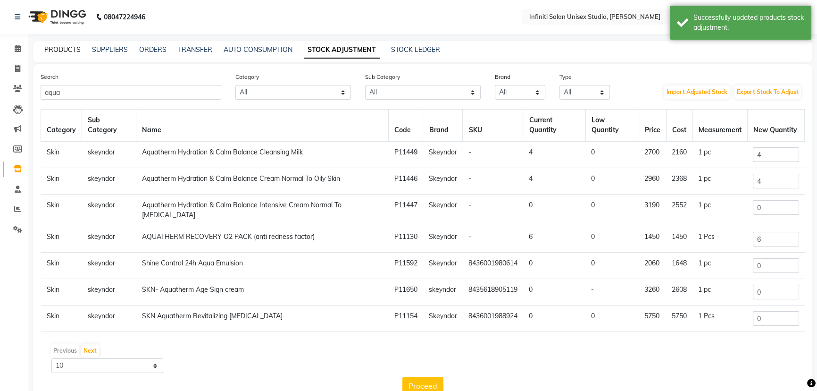
click at [66, 51] on link "PRODUCTS" at bounding box center [62, 49] width 36 height 8
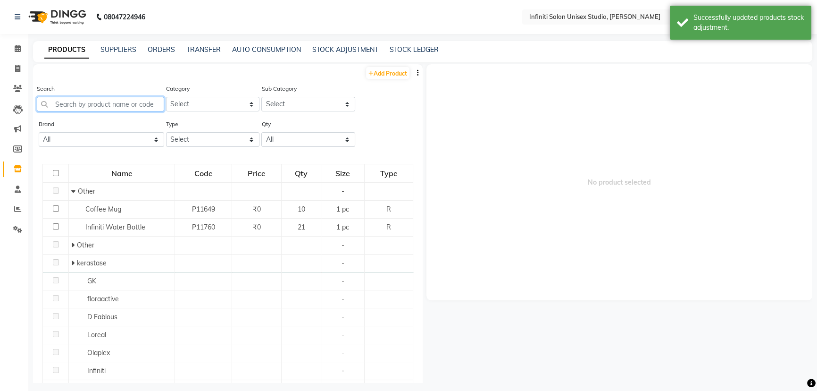
click at [72, 102] on input "text" at bounding box center [100, 104] width 127 height 15
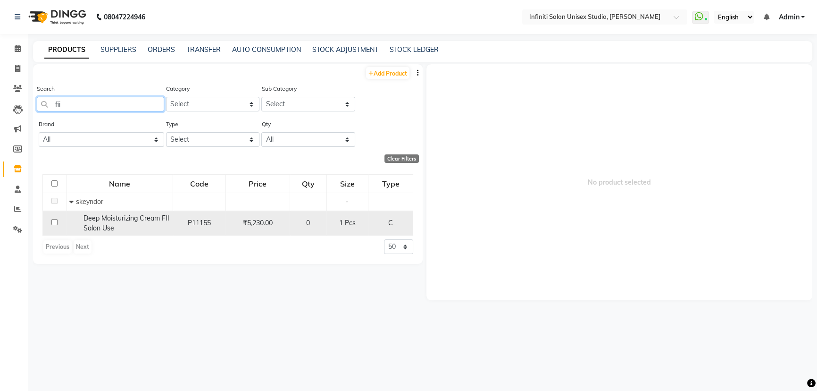
type input "fii"
click at [51, 223] on td at bounding box center [55, 223] width 24 height 25
click at [56, 223] on input "checkbox" at bounding box center [54, 222] width 6 height 6
checkbox input "true"
select select
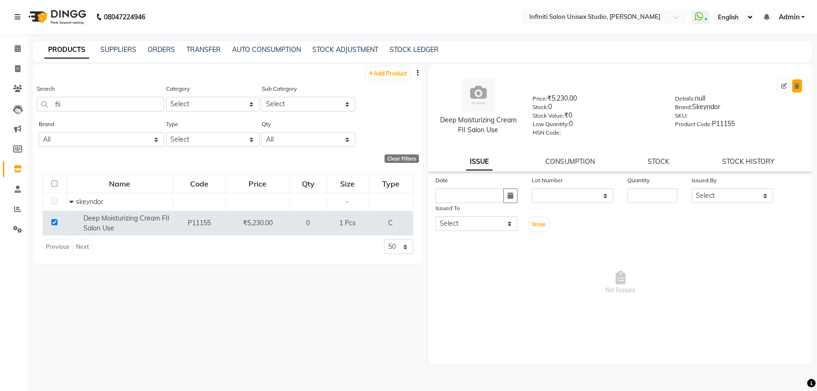
click at [798, 83] on icon at bounding box center [797, 86] width 5 height 6
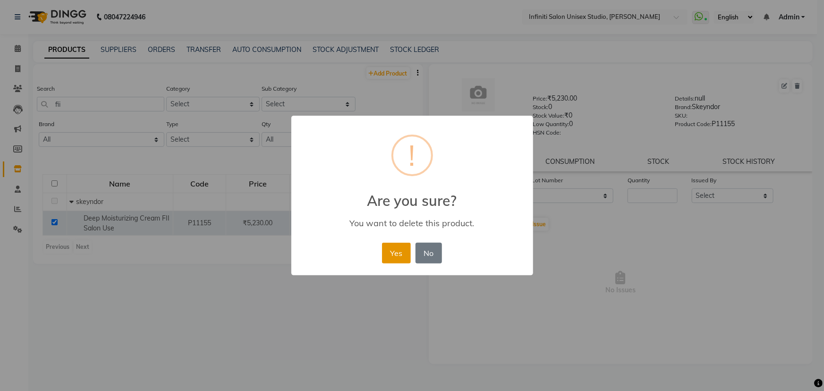
click at [407, 247] on button "Yes" at bounding box center [396, 253] width 29 height 21
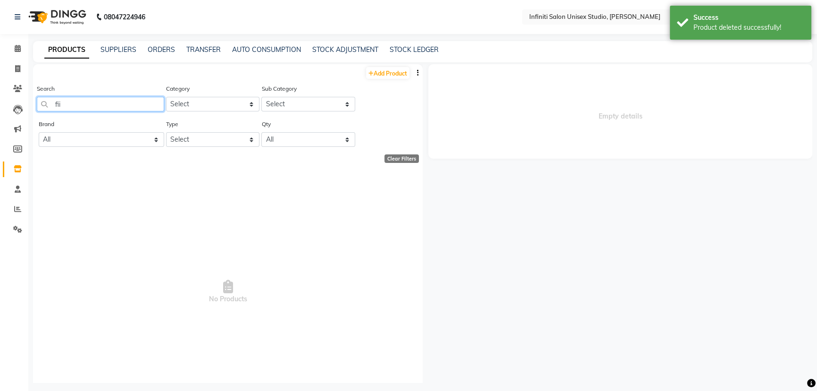
click at [71, 98] on input "fii" at bounding box center [100, 104] width 127 height 15
click at [74, 100] on input "fii" at bounding box center [100, 104] width 127 height 15
drag, startPoint x: 74, startPoint y: 100, endPoint x: 80, endPoint y: 100, distance: 6.6
click at [76, 100] on input "fii" at bounding box center [100, 104] width 127 height 15
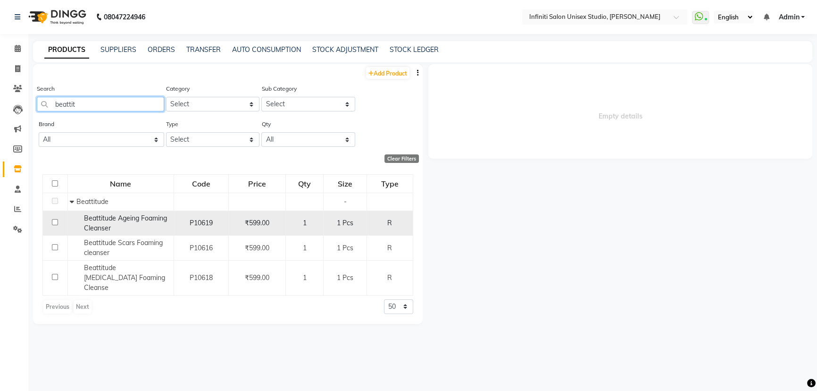
type input "beattit"
click at [55, 221] on input "checkbox" at bounding box center [55, 222] width 6 height 6
checkbox input "true"
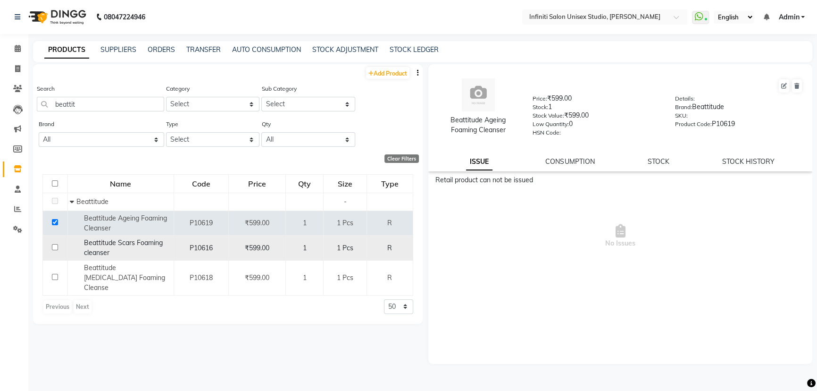
click at [55, 246] on input "checkbox" at bounding box center [55, 247] width 6 height 6
checkbox input "true"
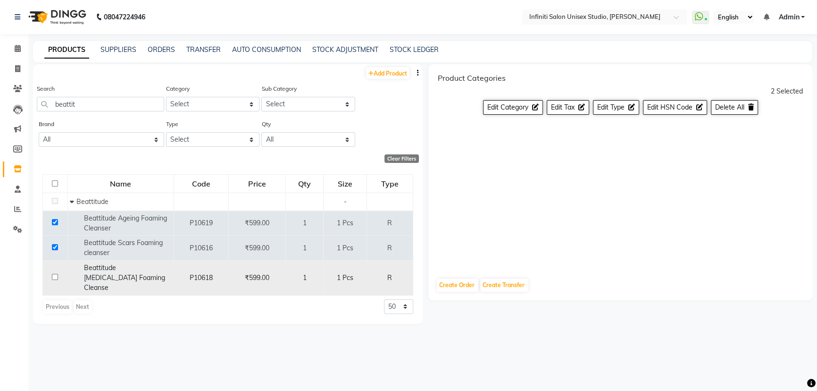
click at [53, 274] on input "checkbox" at bounding box center [55, 277] width 6 height 6
checkbox input "true"
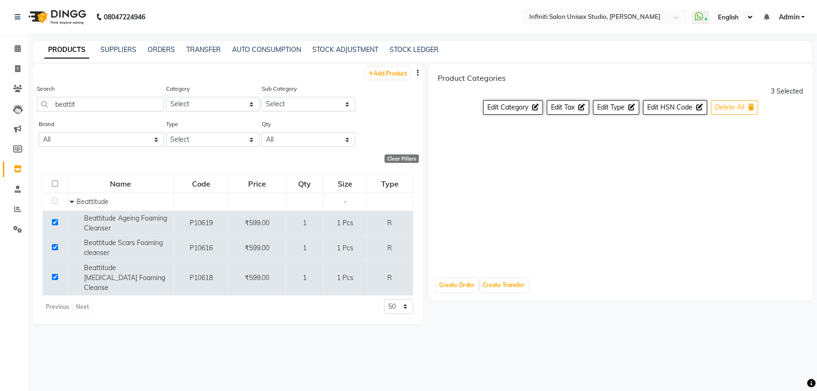
click at [750, 109] on icon at bounding box center [752, 107] width 6 height 7
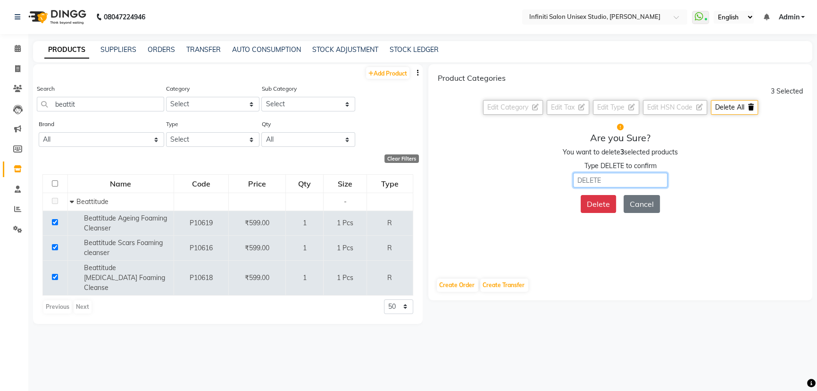
click at [602, 183] on input "text" at bounding box center [620, 180] width 94 height 15
type input "DELETE"
click at [598, 198] on button "Delete" at bounding box center [598, 204] width 35 height 18
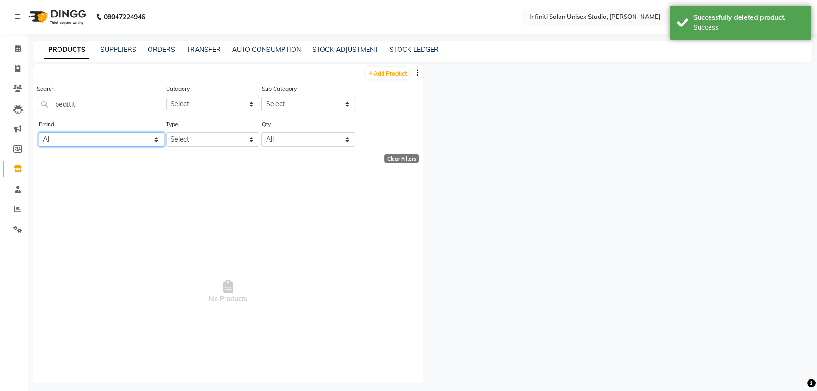
click at [106, 145] on select "All Bcl Beattitude Be Care Love Biolume Biosoft [PERSON_NAME] Dermalogica D Fab…" at bounding box center [102, 139] width 126 height 15
select select "beattitude"
click at [39, 133] on select "All Bcl Beattitude Be Care Love Biolume Biosoft [PERSON_NAME] Dermalogica D Fab…" at bounding box center [102, 139] width 126 height 15
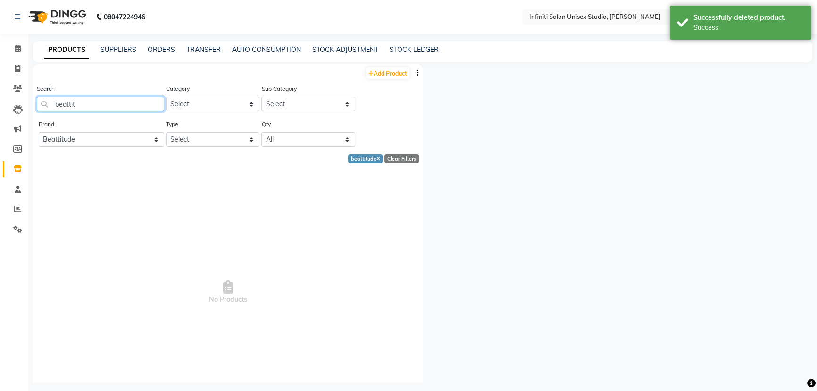
click at [100, 108] on input "beattit" at bounding box center [100, 104] width 127 height 15
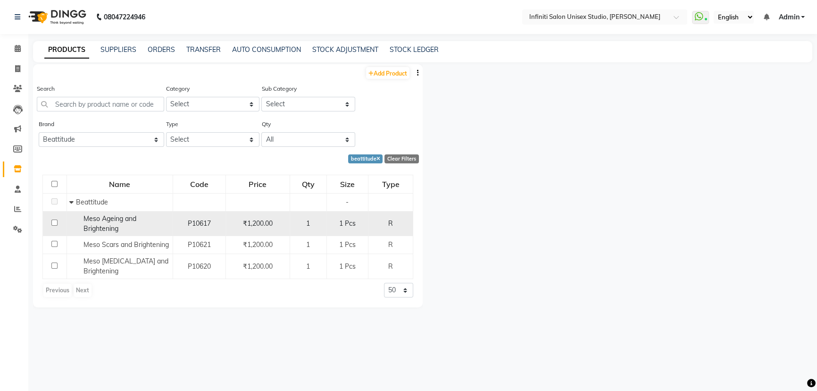
click at [55, 223] on input "checkbox" at bounding box center [54, 222] width 6 height 6
checkbox input "true"
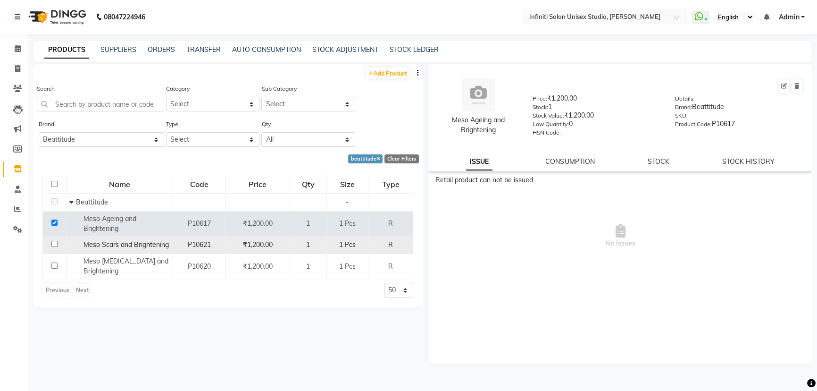
click at [56, 244] on input "checkbox" at bounding box center [54, 244] width 6 height 6
checkbox input "true"
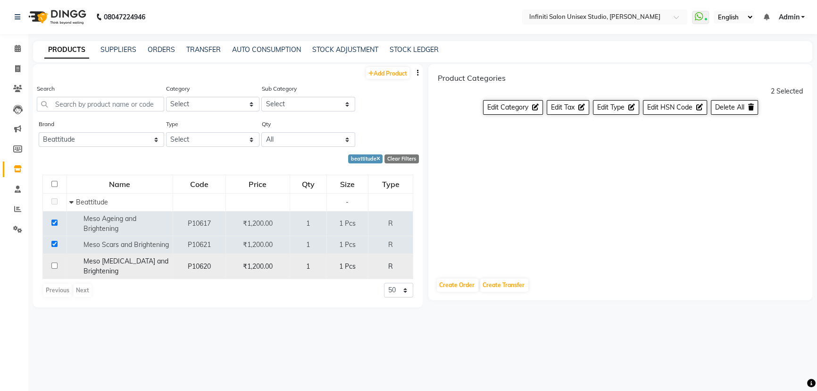
click at [53, 263] on input "checkbox" at bounding box center [54, 265] width 6 height 6
checkbox input "true"
click at [723, 108] on span "Delete All" at bounding box center [730, 107] width 29 height 8
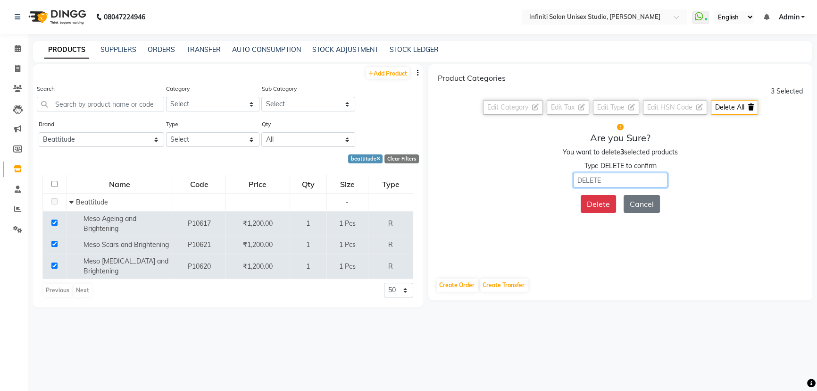
click at [628, 180] on input "text" at bounding box center [620, 180] width 94 height 15
type input "DELETE"
click at [610, 206] on button "Delete" at bounding box center [598, 204] width 35 height 18
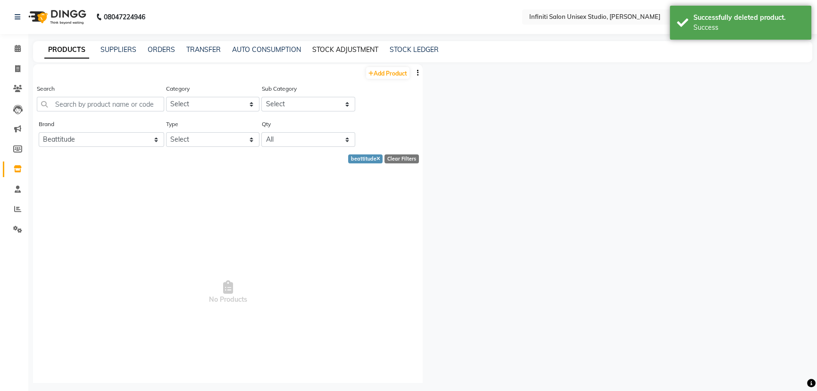
click at [366, 51] on link "STOCK ADJUSTMENT" at bounding box center [345, 49] width 66 height 8
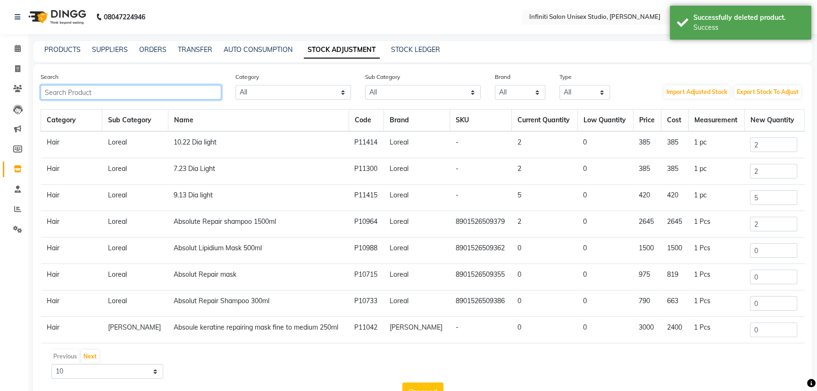
drag, startPoint x: 209, startPoint y: 89, endPoint x: 207, endPoint y: 77, distance: 12.0
click at [208, 90] on input "text" at bounding box center [131, 92] width 181 height 15
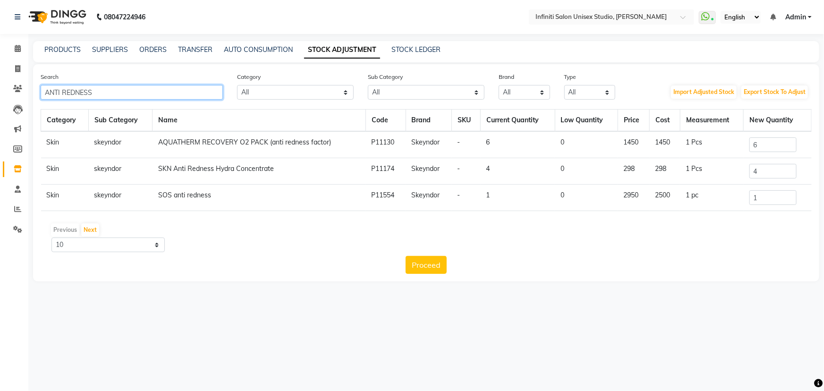
type input "ANTI REDNESS"
drag, startPoint x: 759, startPoint y: 169, endPoint x: 750, endPoint y: 174, distance: 10.4
click at [750, 174] on input "4" at bounding box center [772, 171] width 47 height 15
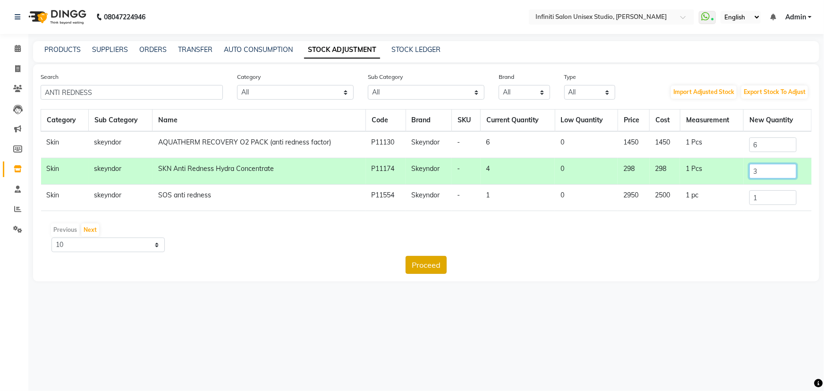
type input "3"
click at [428, 262] on button "Proceed" at bounding box center [425, 265] width 41 height 18
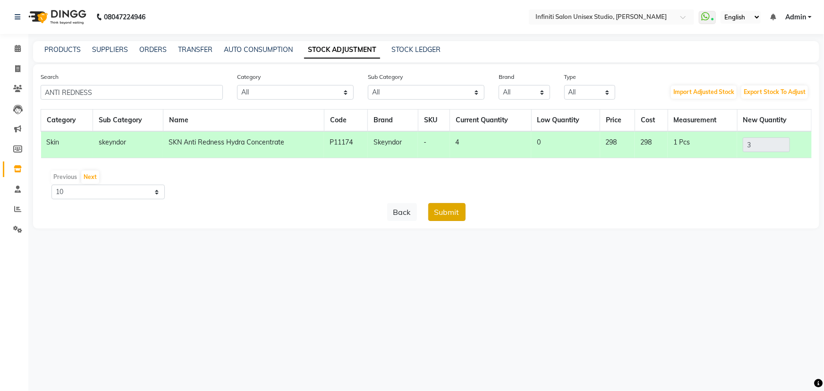
click at [448, 209] on button "Submit" at bounding box center [446, 212] width 37 height 18
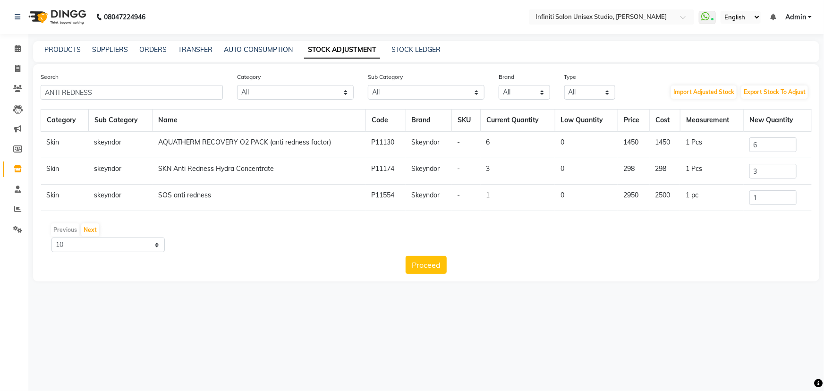
click at [795, 15] on span "Admin" at bounding box center [795, 17] width 21 height 10
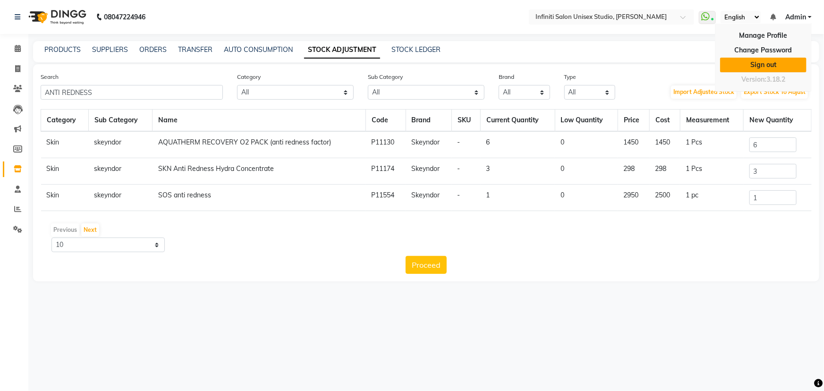
click at [782, 61] on link "Sign out" at bounding box center [763, 65] width 86 height 15
